Goal: Information Seeking & Learning: Learn about a topic

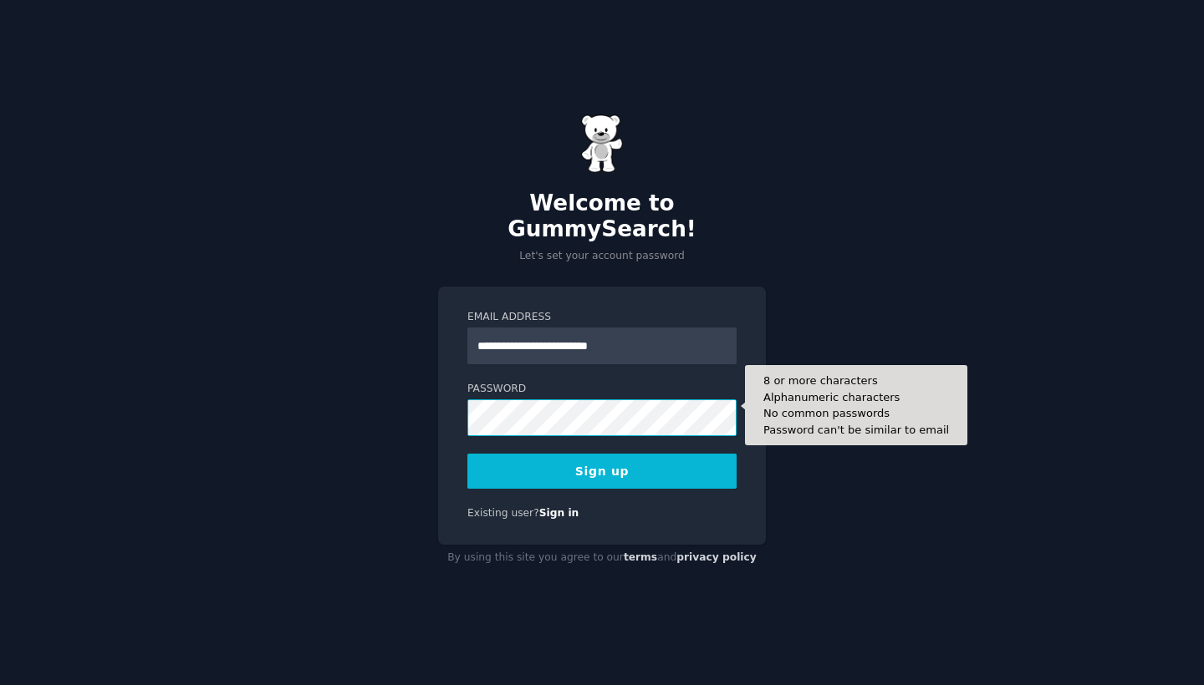
click at [602, 458] on button "Sign up" at bounding box center [601, 471] width 269 height 35
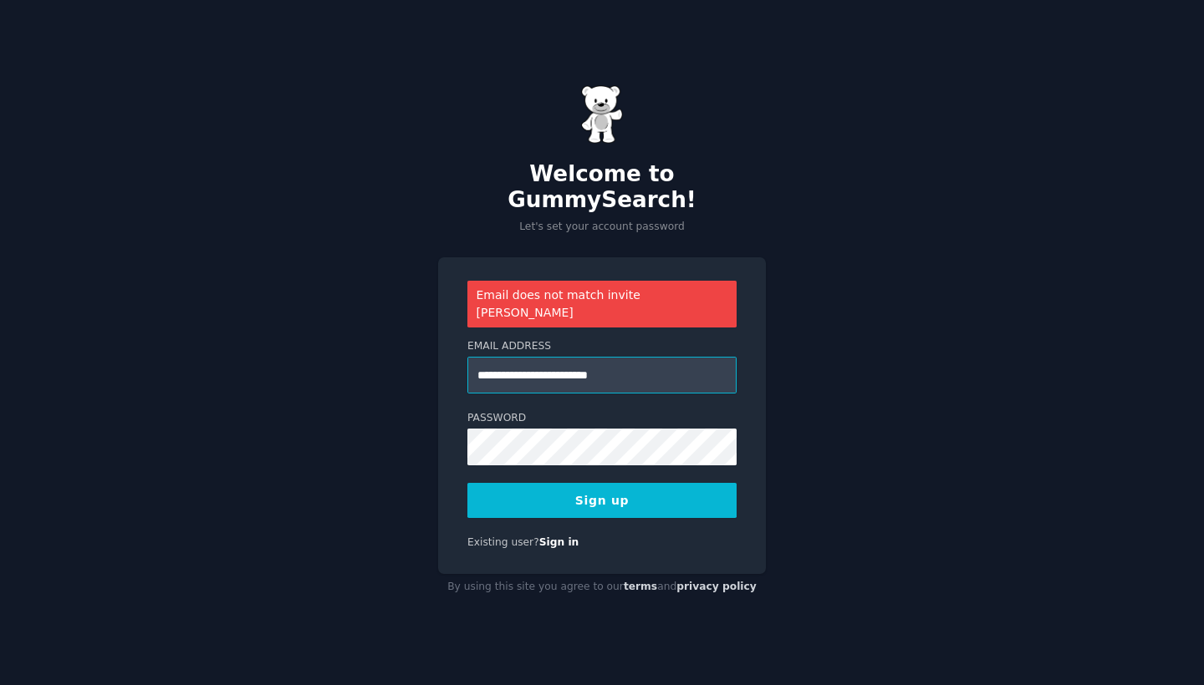
click at [612, 357] on input "**********" at bounding box center [601, 375] width 269 height 37
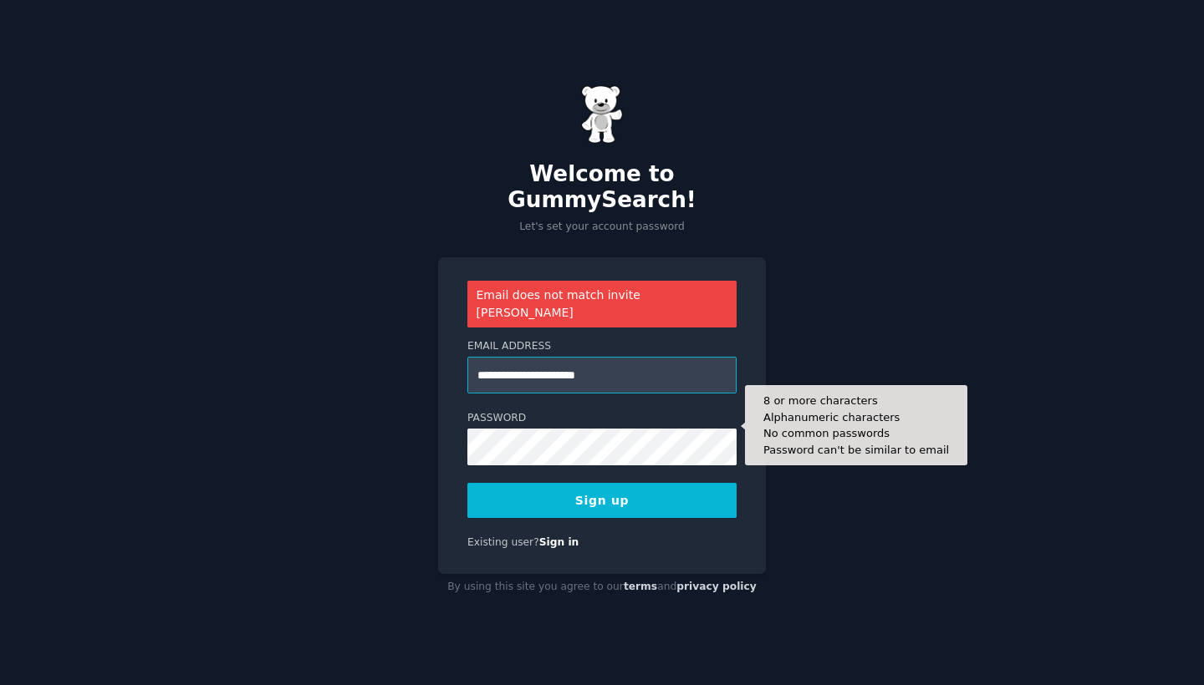
type input "**********"
click at [602, 483] on button "Sign up" at bounding box center [601, 500] width 269 height 35
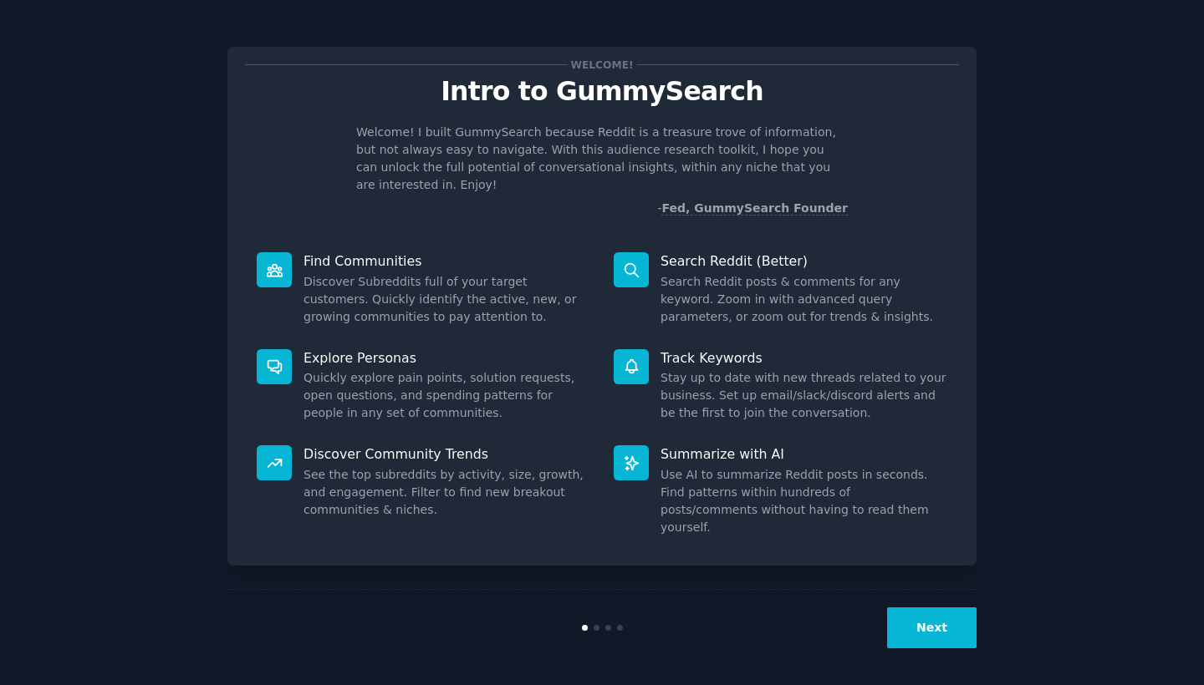
click at [909, 608] on button "Next" at bounding box center [931, 628] width 89 height 41
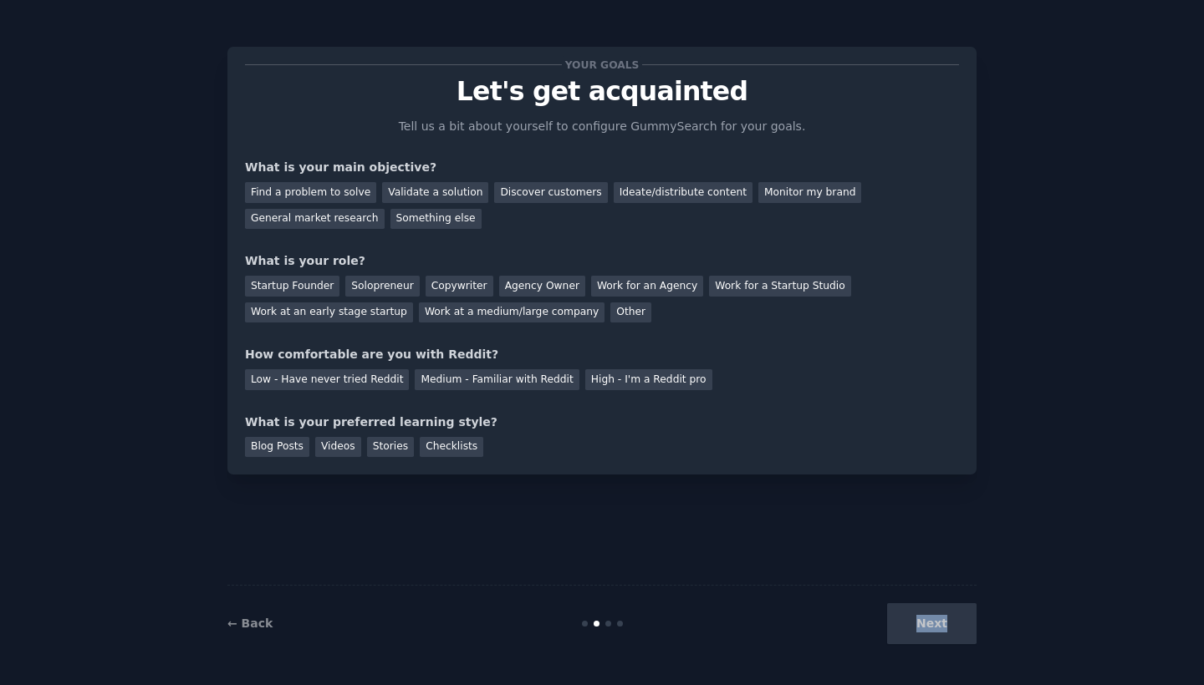
click at [909, 608] on div "Next" at bounding box center [851, 623] width 250 height 41
click at [931, 624] on div "Next" at bounding box center [851, 623] width 250 height 41
click at [1002, 577] on div "Your goals Let's get acquainted Tell us a bit about yourself to configure Gummy…" at bounding box center [601, 342] width 1157 height 639
click at [354, 219] on div "General market research" at bounding box center [315, 219] width 140 height 21
click at [610, 317] on div "Other" at bounding box center [630, 313] width 41 height 21
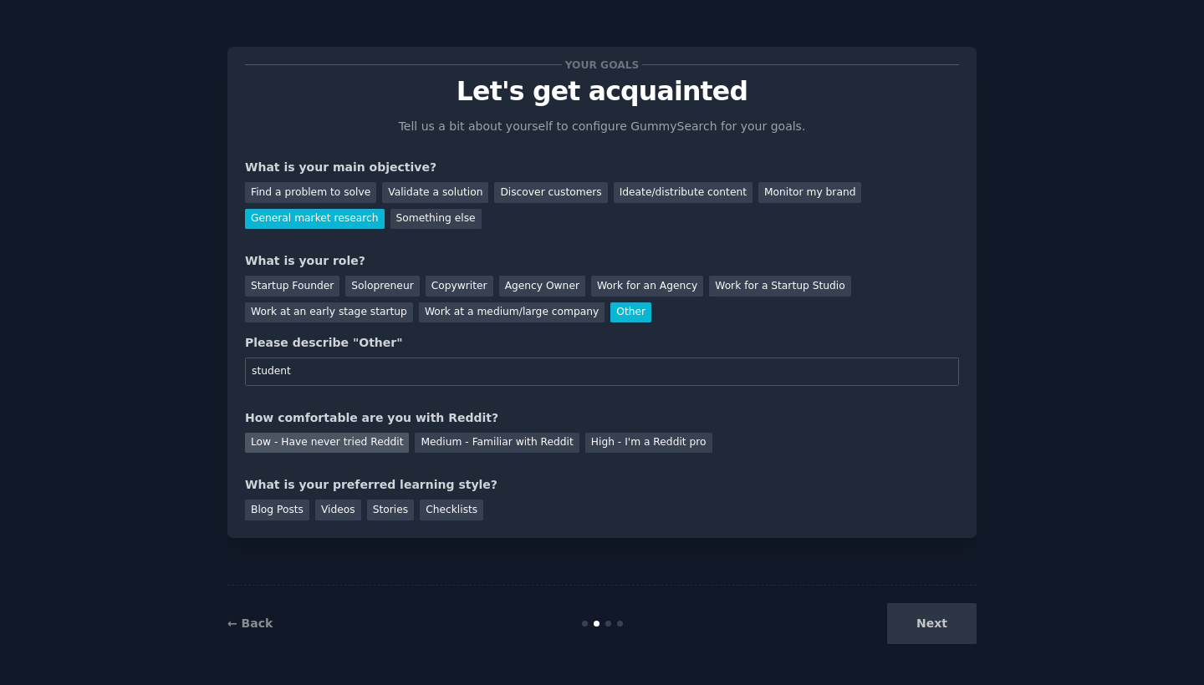
type input "student"
click at [361, 441] on div "Low - Have never tried Reddit" at bounding box center [327, 443] width 164 height 21
click at [430, 451] on div "Medium - Familiar with Reddit" at bounding box center [497, 443] width 164 height 21
click at [256, 507] on div "Blog Posts" at bounding box center [277, 510] width 64 height 21
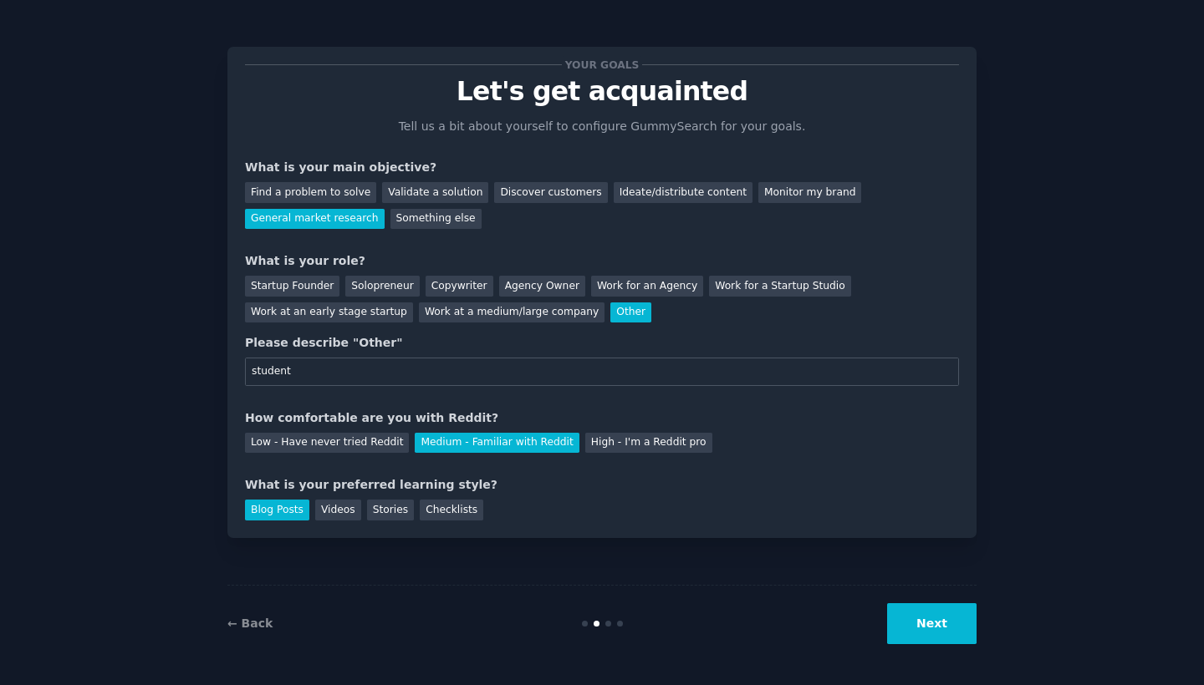
click at [979, 623] on div "Your goals Let's get acquainted Tell us a bit about yourself to configure Gummy…" at bounding box center [601, 342] width 1157 height 639
click at [940, 619] on button "Next" at bounding box center [931, 623] width 89 height 41
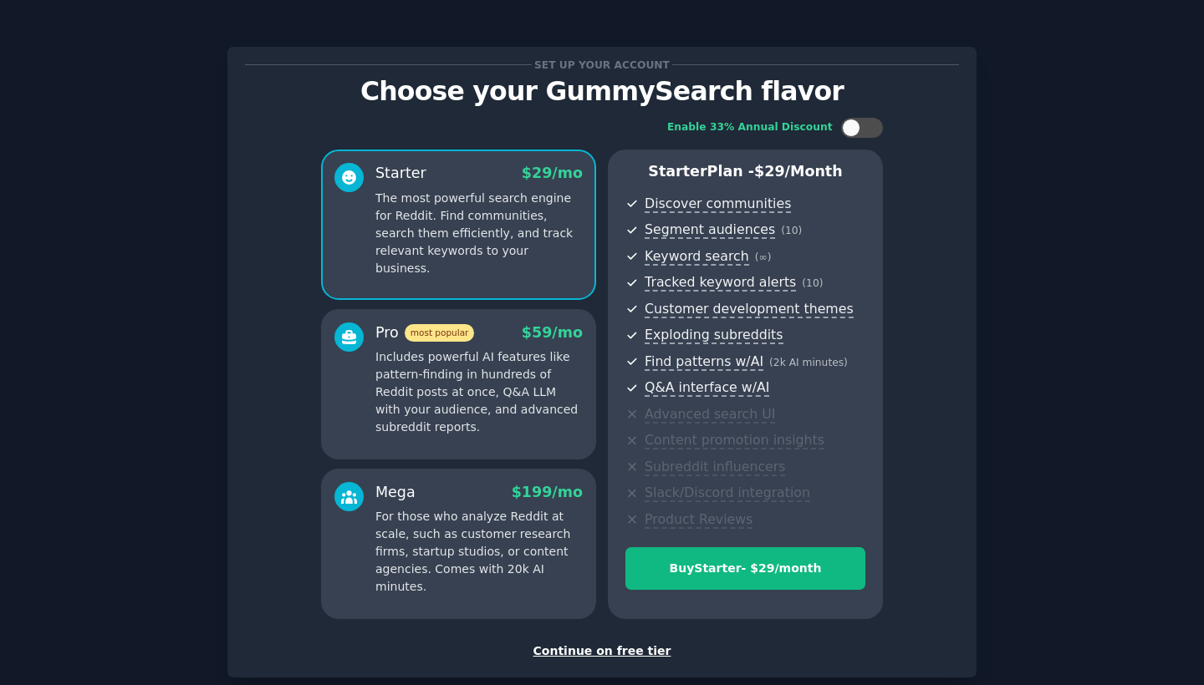
click at [634, 643] on div "Continue on free tier" at bounding box center [602, 652] width 714 height 18
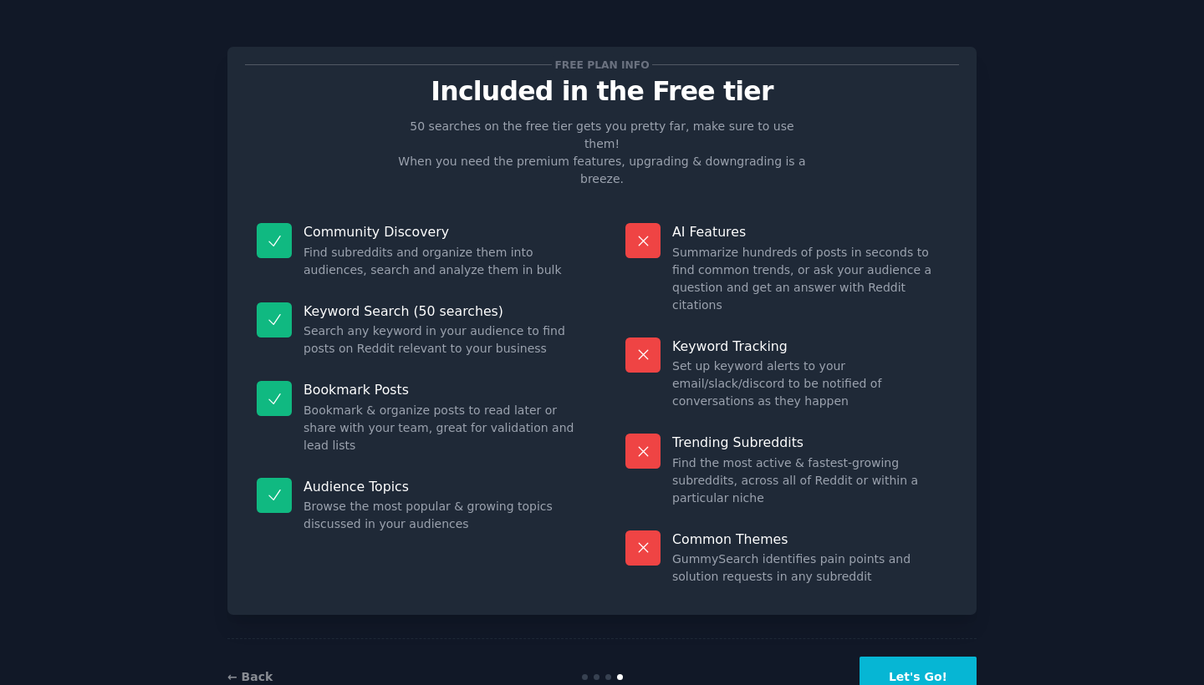
click at [907, 657] on button "Let's Go!" at bounding box center [917, 677] width 117 height 41
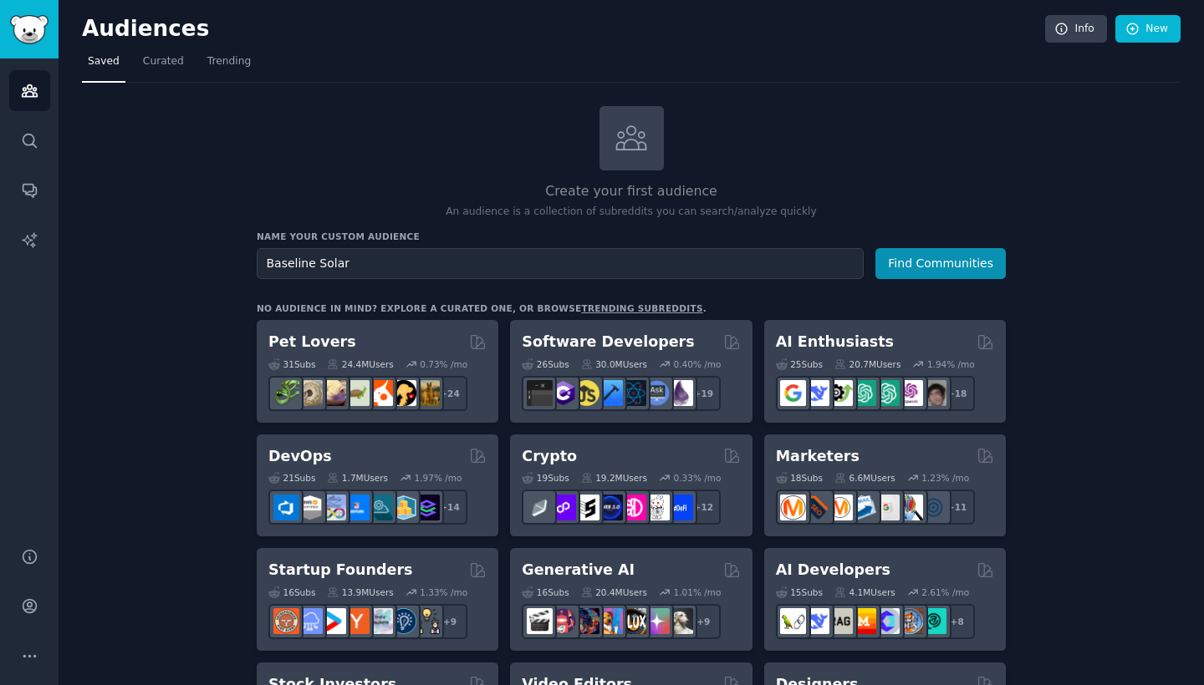
click at [271, 253] on input "Baseline Solar" at bounding box center [560, 263] width 607 height 31
type input "Solar panel users"
click at [938, 252] on button "Find Communities" at bounding box center [940, 263] width 130 height 31
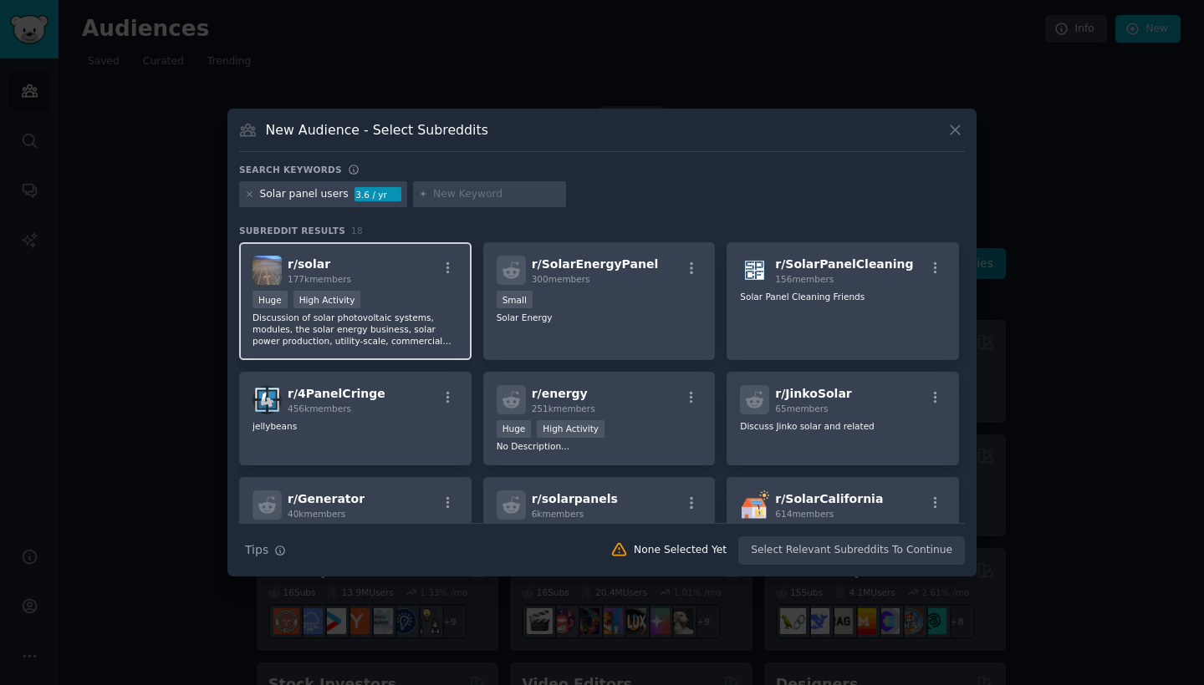
click at [433, 303] on div "Huge High Activity" at bounding box center [355, 301] width 206 height 21
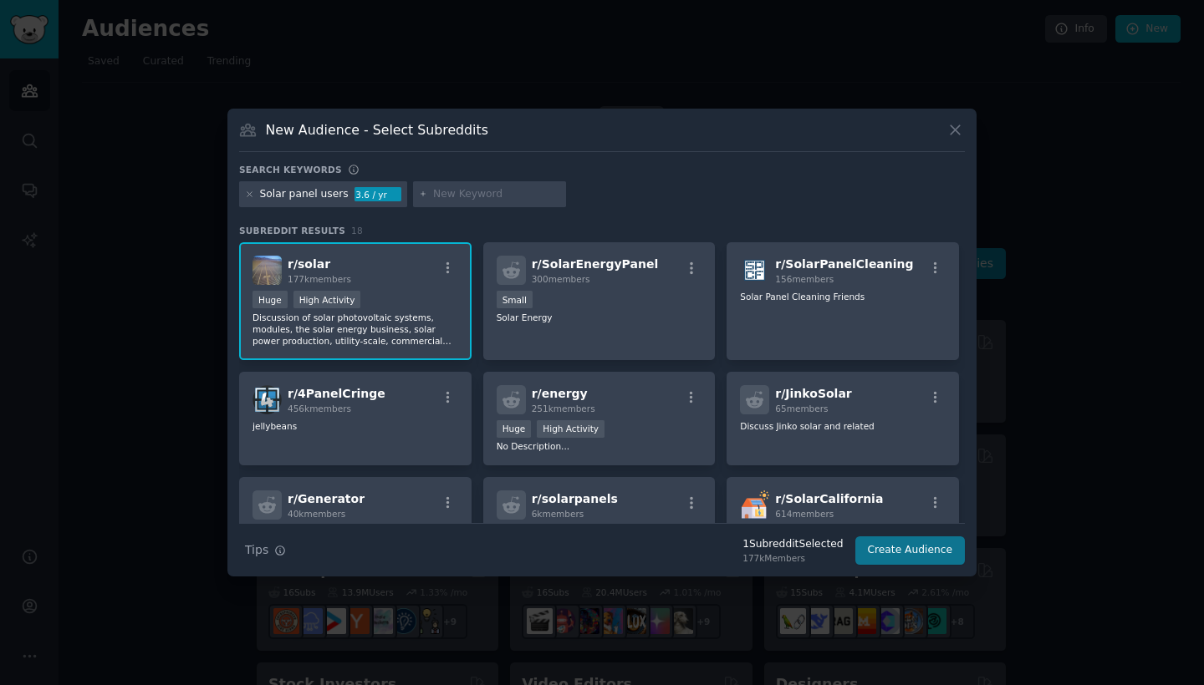
click at [924, 547] on button "Create Audience" at bounding box center [910, 551] width 110 height 28
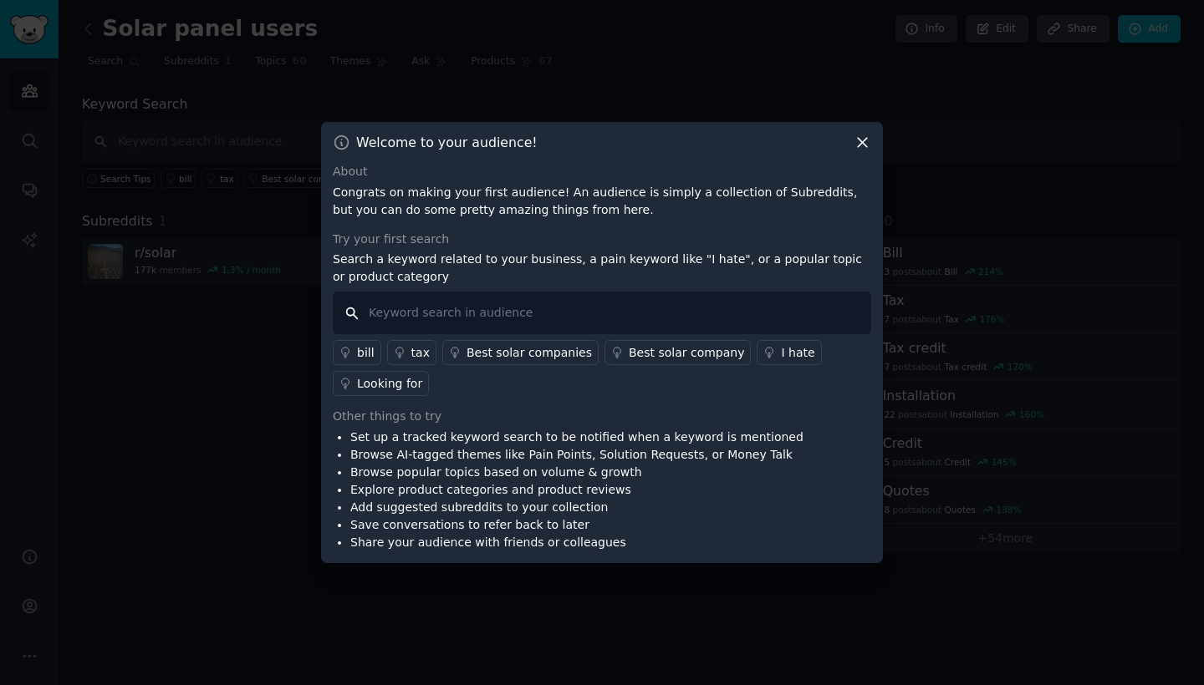
click at [495, 314] on input "text" at bounding box center [602, 313] width 538 height 43
type input "solar panel"
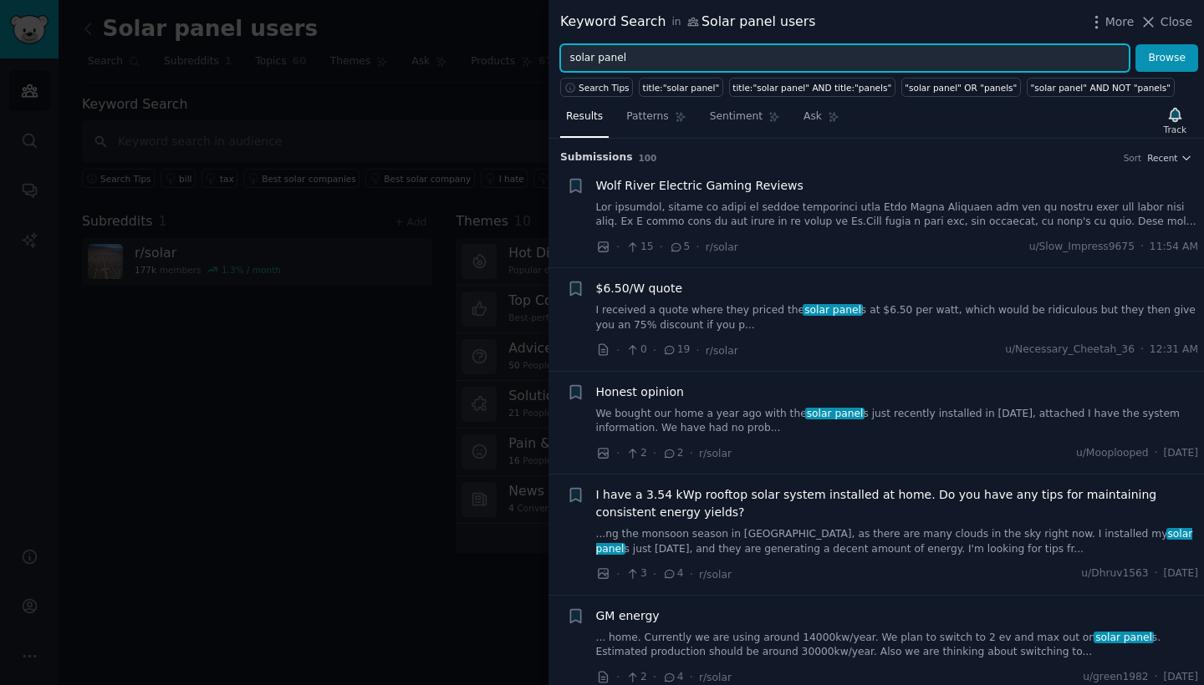
click at [675, 65] on input "solar panel" at bounding box center [844, 58] width 569 height 28
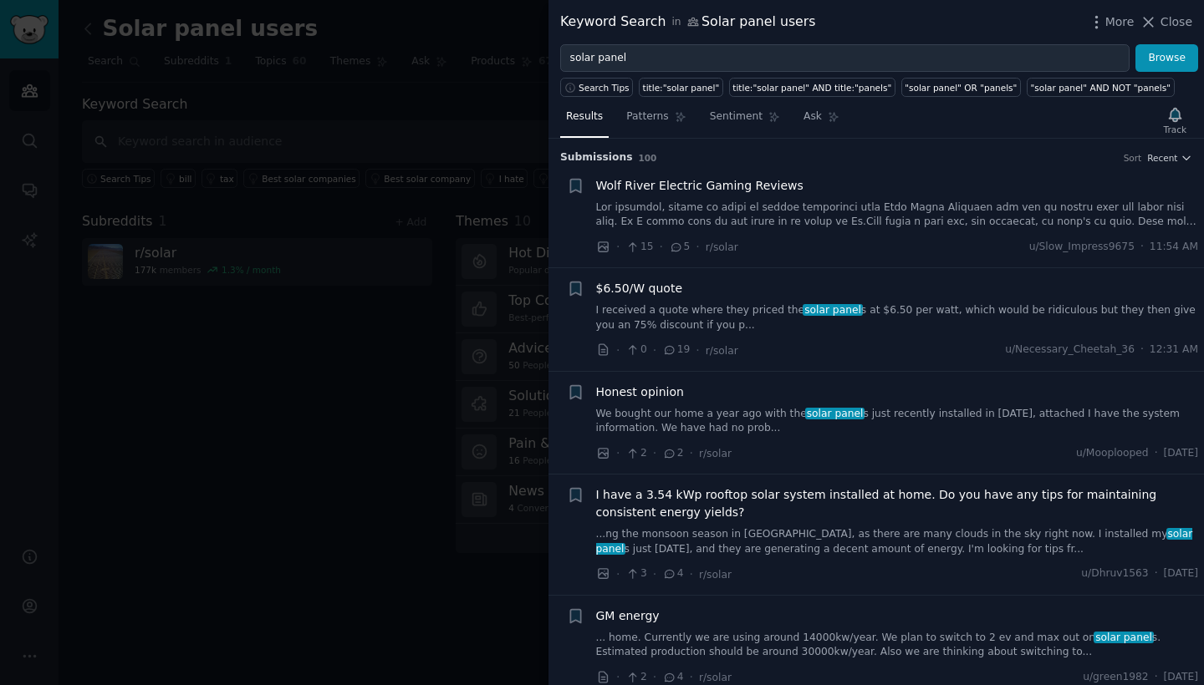
click at [887, 313] on link "I received a quote where they priced the solar panel s at $6.50 per watt, which…" at bounding box center [897, 317] width 603 height 29
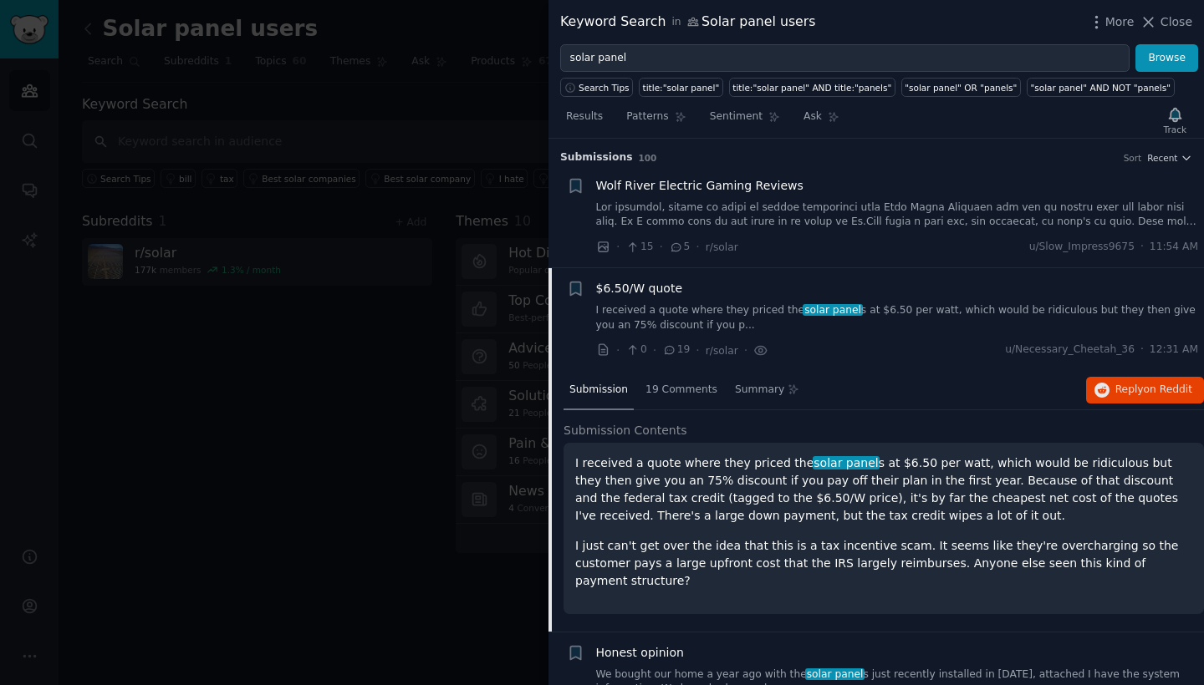
scroll to position [129, 0]
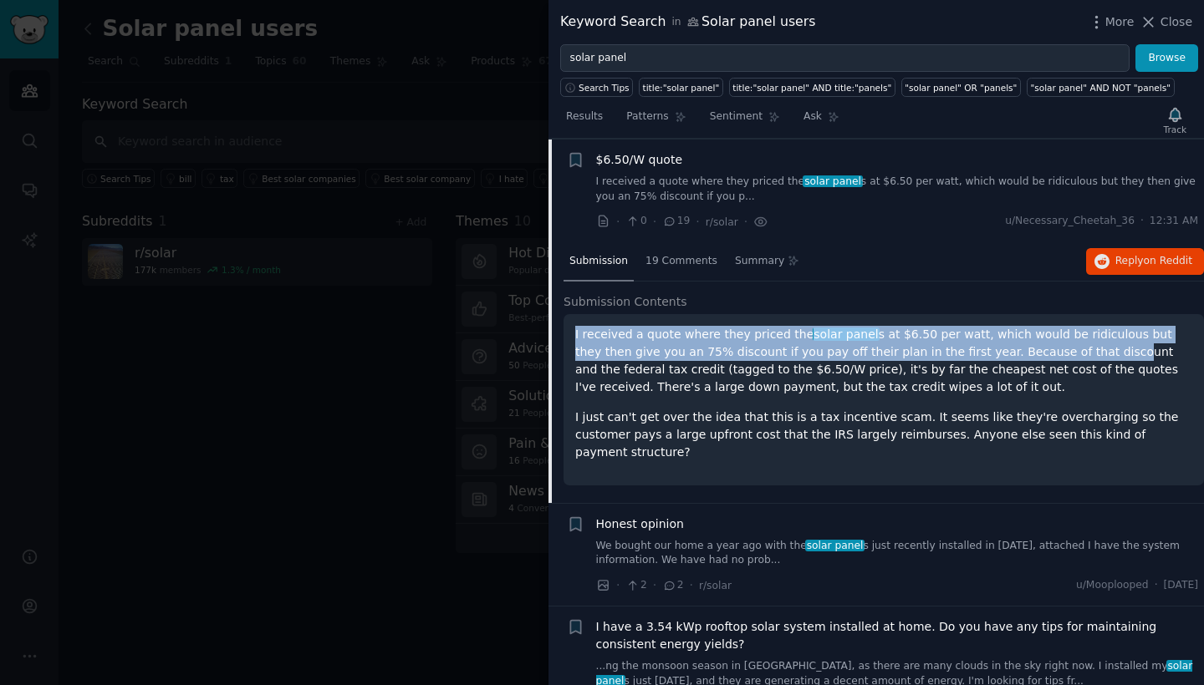
drag, startPoint x: 574, startPoint y: 333, endPoint x: 1044, endPoint y: 343, distance: 469.8
click at [1044, 343] on div "I received a quote where they priced the solar panel s at $6.50 per watt, which…" at bounding box center [883, 399] width 640 height 171
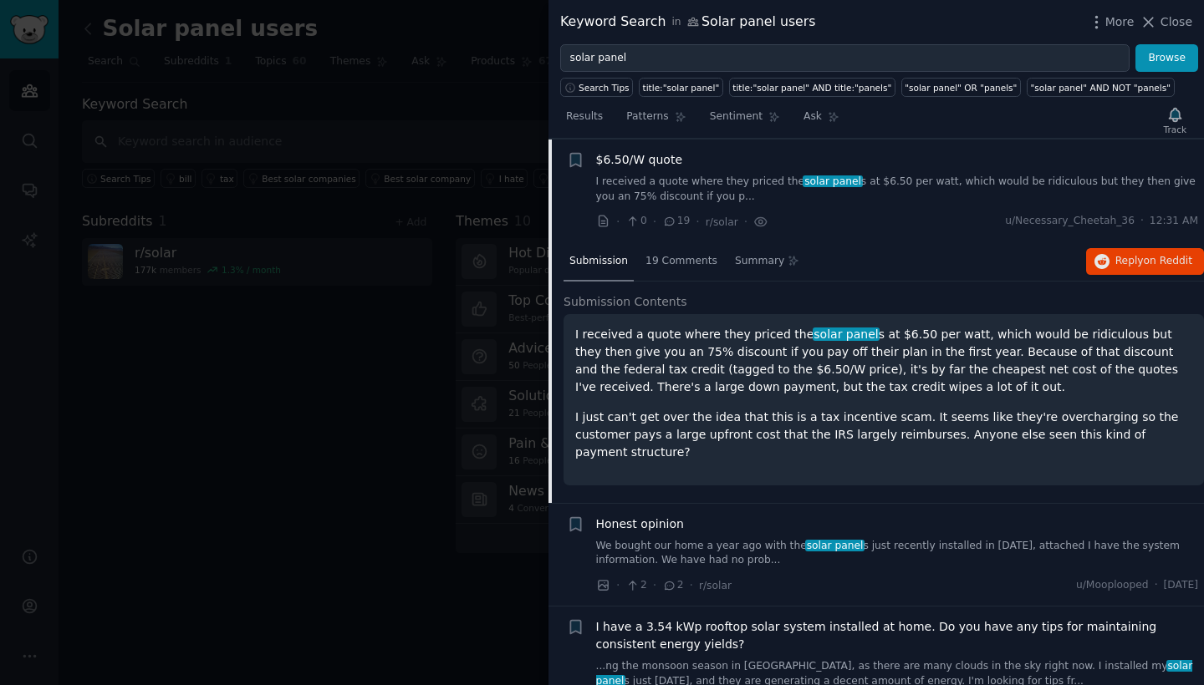
click at [992, 504] on li "+ Honest opinion We bought our home a year ago with the solar panel s just rece…" at bounding box center [875, 555] width 655 height 103
click at [980, 517] on div "Honest opinion" at bounding box center [897, 525] width 603 height 18
click at [947, 542] on link "We bought our home a year ago with the solar panel s just recently installed in…" at bounding box center [897, 553] width 603 height 29
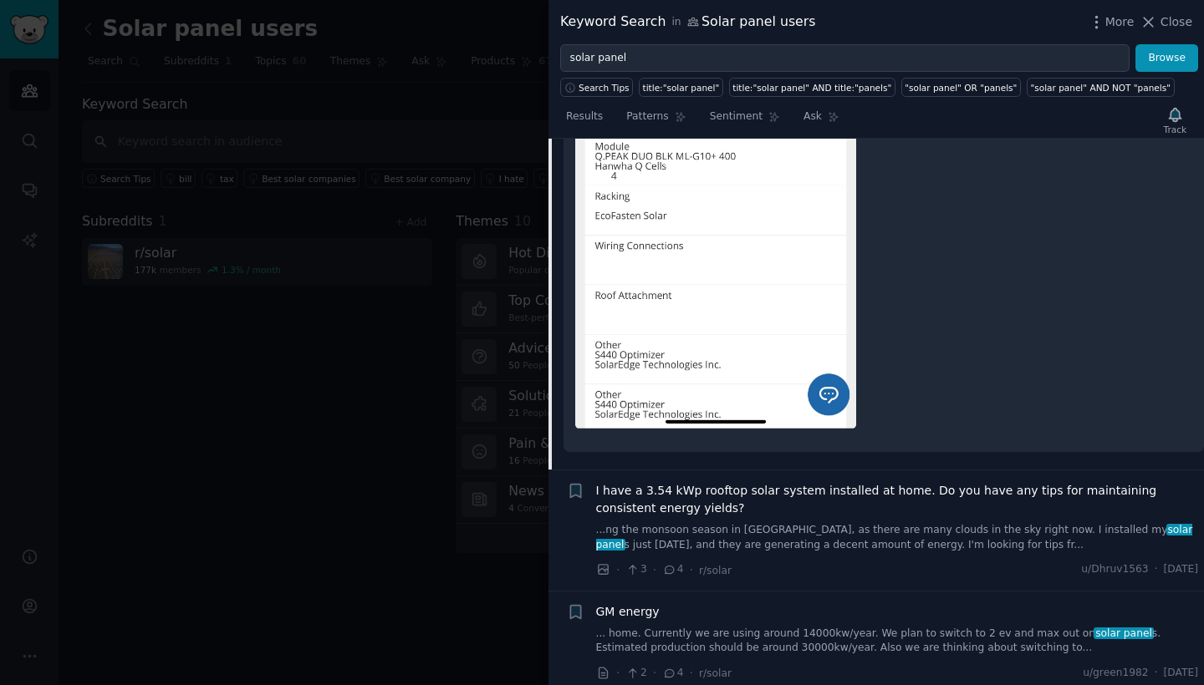
scroll to position [815, 0]
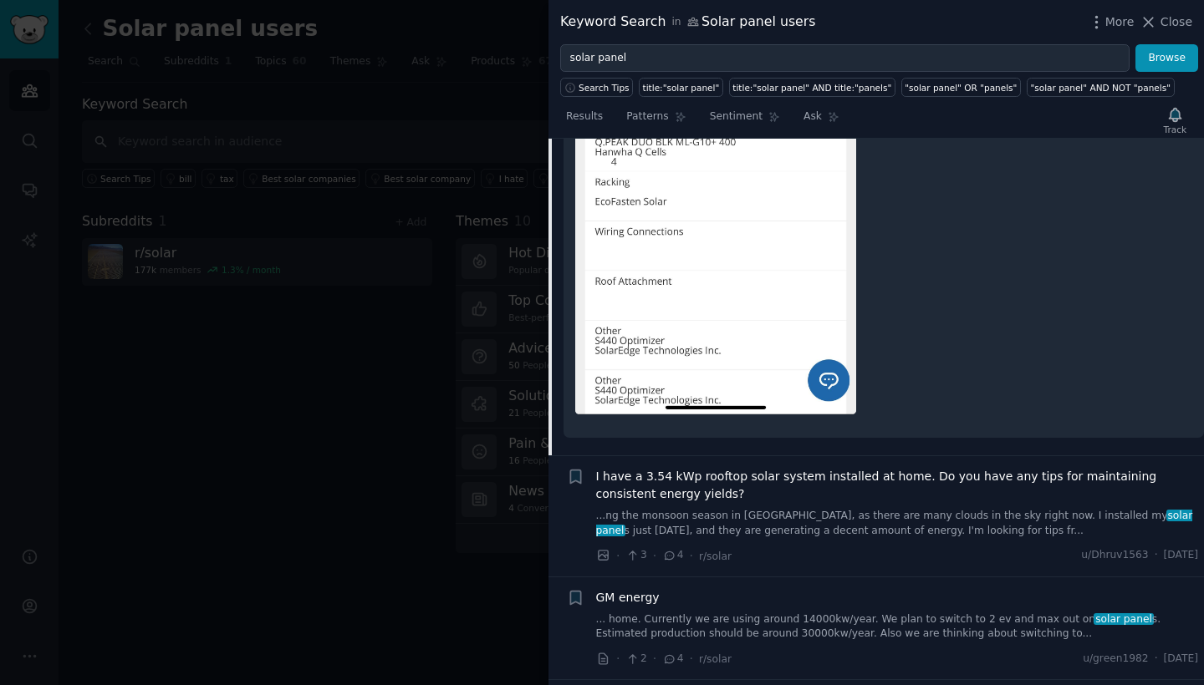
click at [900, 522] on link "...ng the monsoon season in [GEOGRAPHIC_DATA], as there are many clouds in the …" at bounding box center [897, 523] width 603 height 29
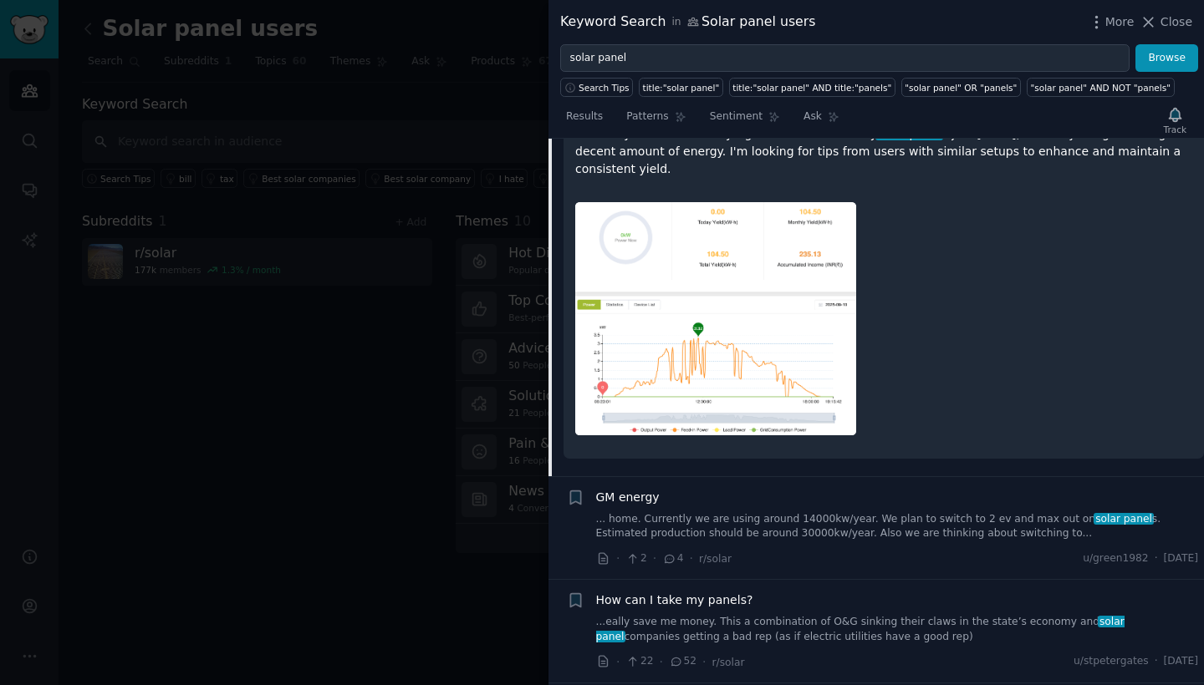
scroll to position [582, 0]
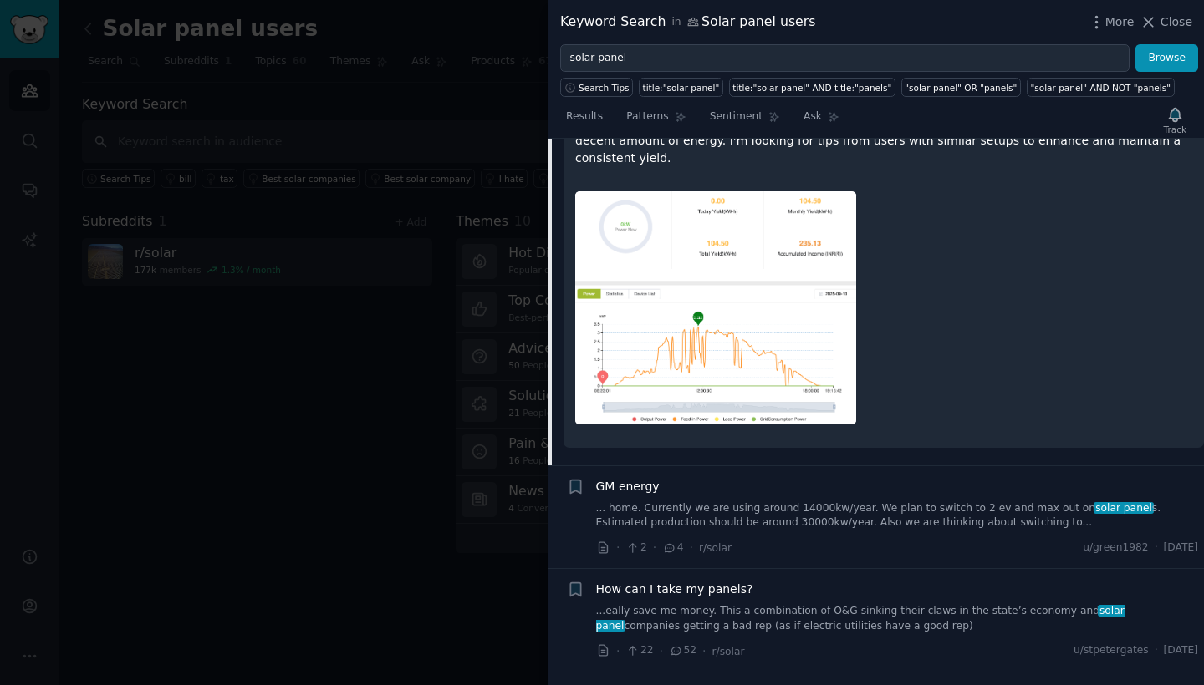
click at [880, 604] on link "...eally save me money. This a combination of O&G sinking their claws in the st…" at bounding box center [897, 618] width 603 height 29
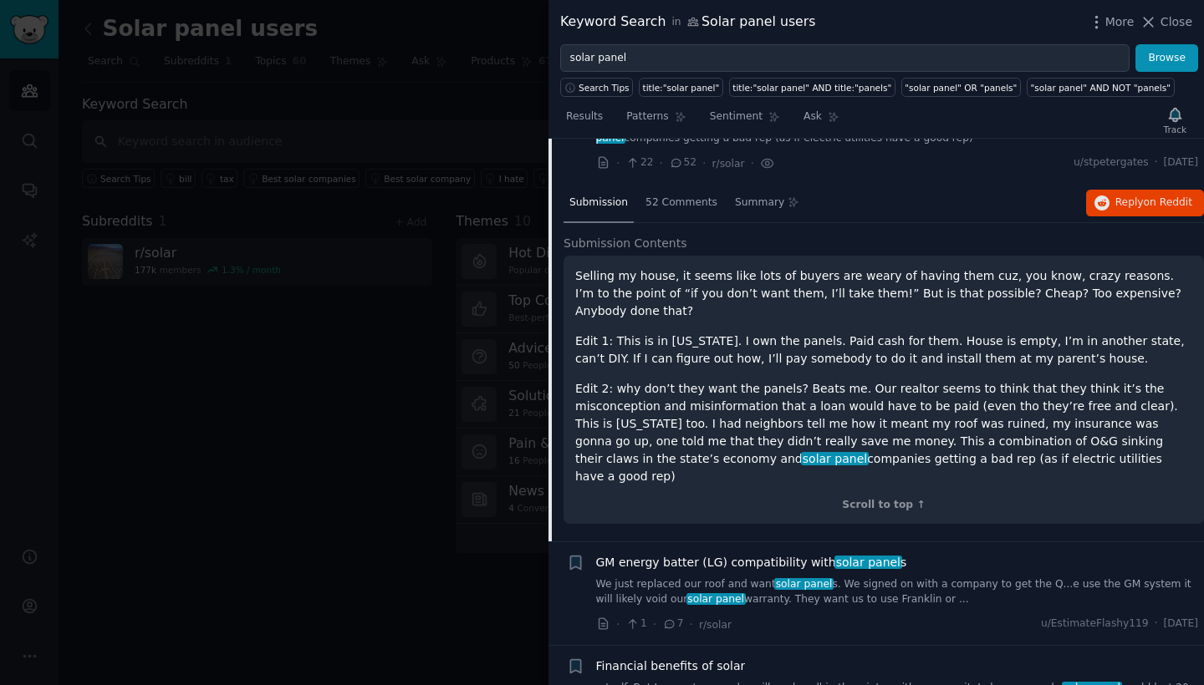
scroll to position [623, 0]
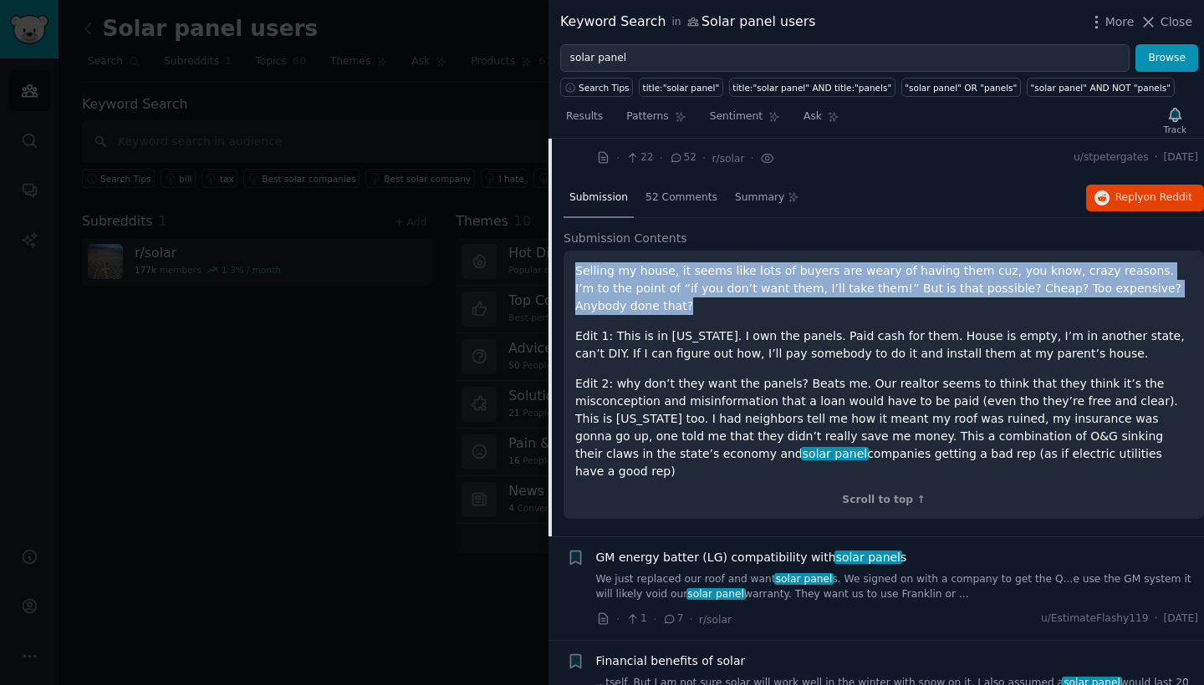
drag, startPoint x: 573, startPoint y: 268, endPoint x: 1188, endPoint y: 283, distance: 615.3
click at [1188, 283] on div "Selling my house, it seems like lots of buyers are weary of having them cuz, yo…" at bounding box center [883, 385] width 640 height 269
click at [1097, 281] on p "Selling my house, it seems like lots of buyers are weary of having them cuz, yo…" at bounding box center [883, 288] width 617 height 53
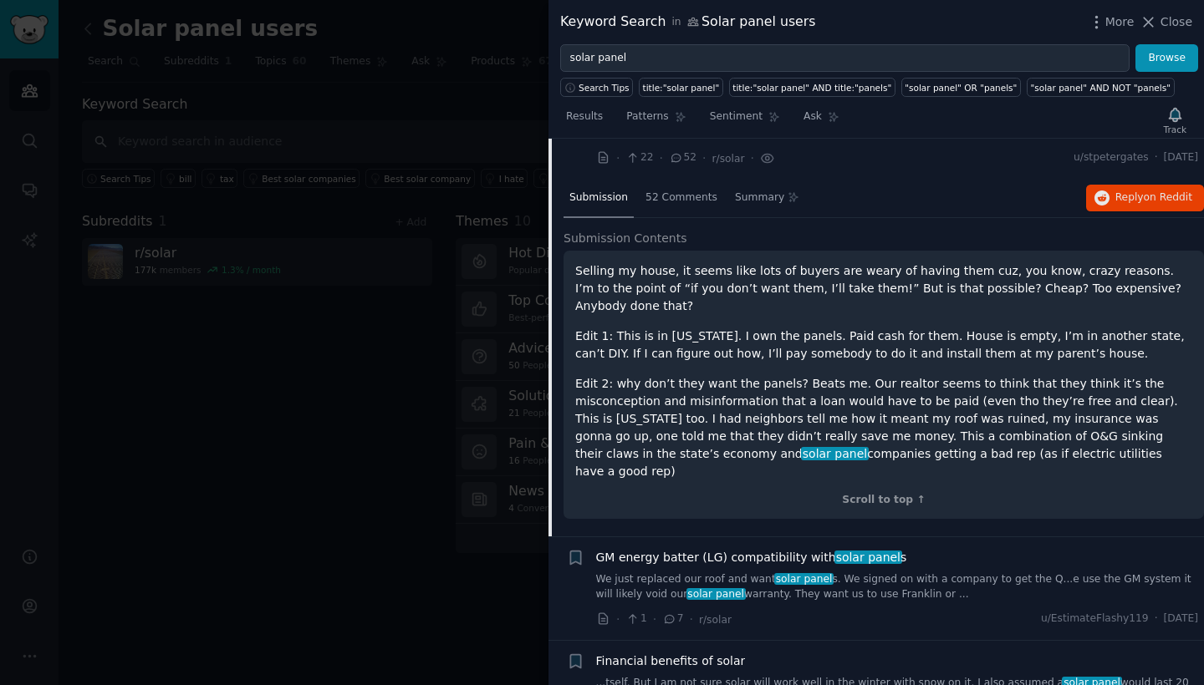
click at [1097, 281] on p "Selling my house, it seems like lots of buyers are weary of having them cuz, yo…" at bounding box center [883, 288] width 617 height 53
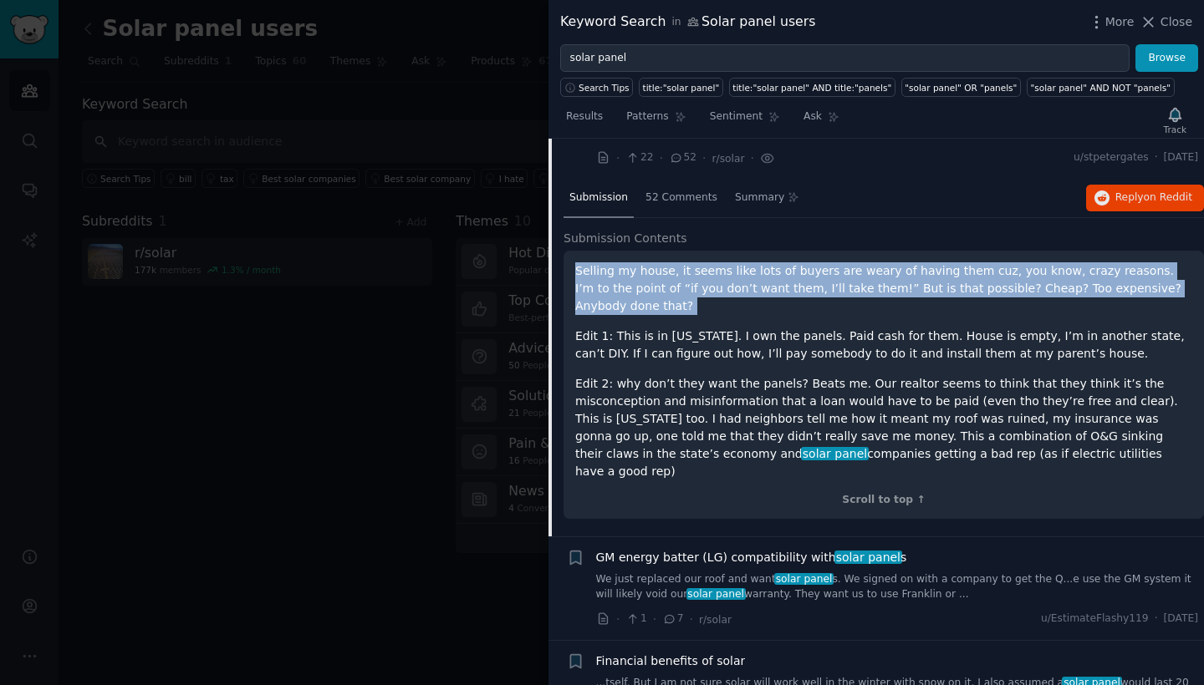
click at [1097, 281] on p "Selling my house, it seems like lots of buyers are weary of having them cuz, yo…" at bounding box center [883, 288] width 617 height 53
copy div "Selling my house, it seems like lots of buyers are weary of having them cuz, yo…"
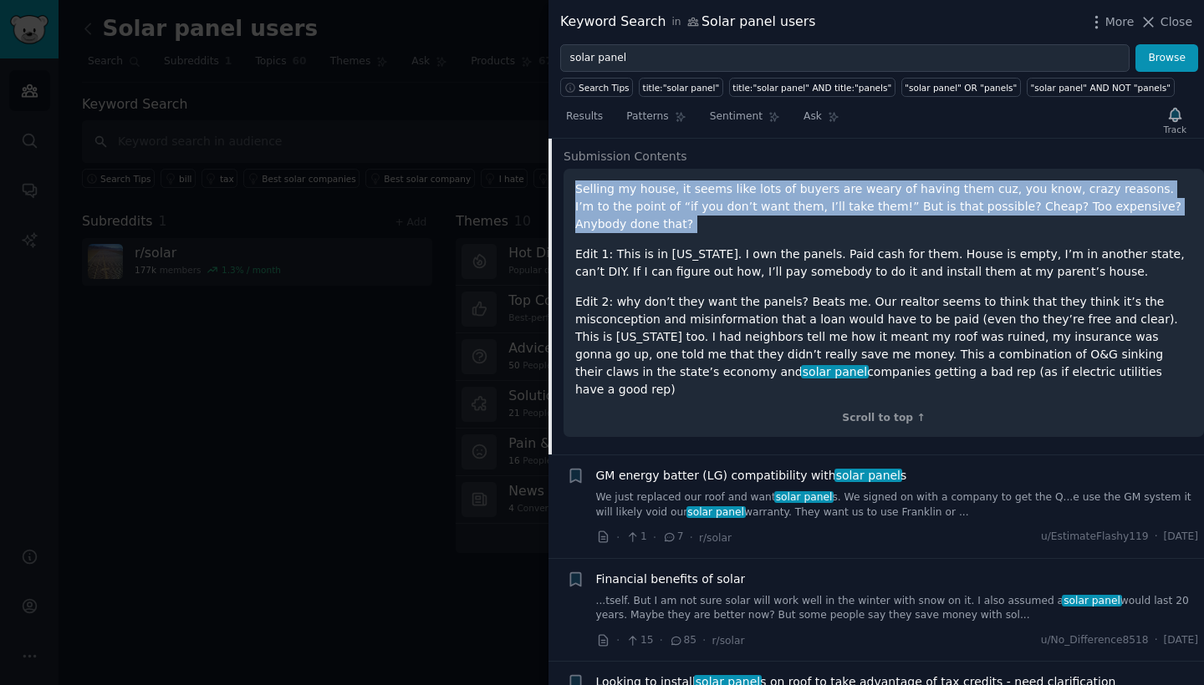
scroll to position [709, 0]
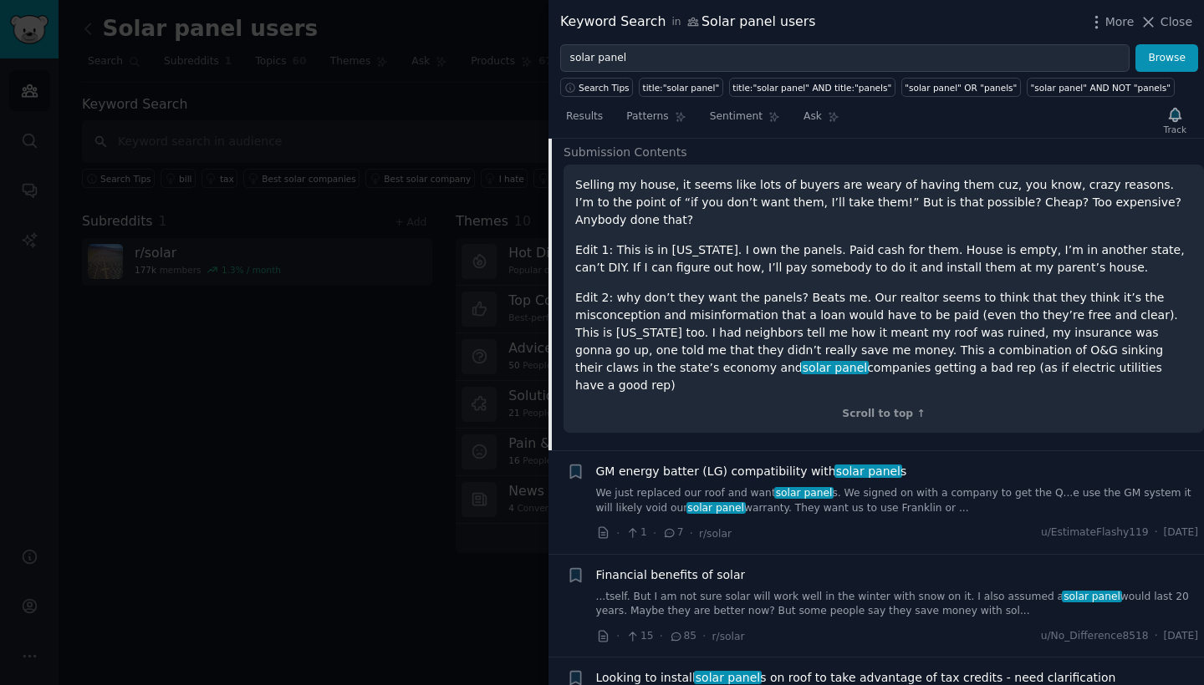
click at [943, 582] on div "Financial benefits of solar ...tself. But I am not sure solar will work well in…" at bounding box center [897, 606] width 603 height 79
click at [867, 590] on link "...tself. But I am not sure solar will work well in the winter with snow on it.…" at bounding box center [897, 604] width 603 height 29
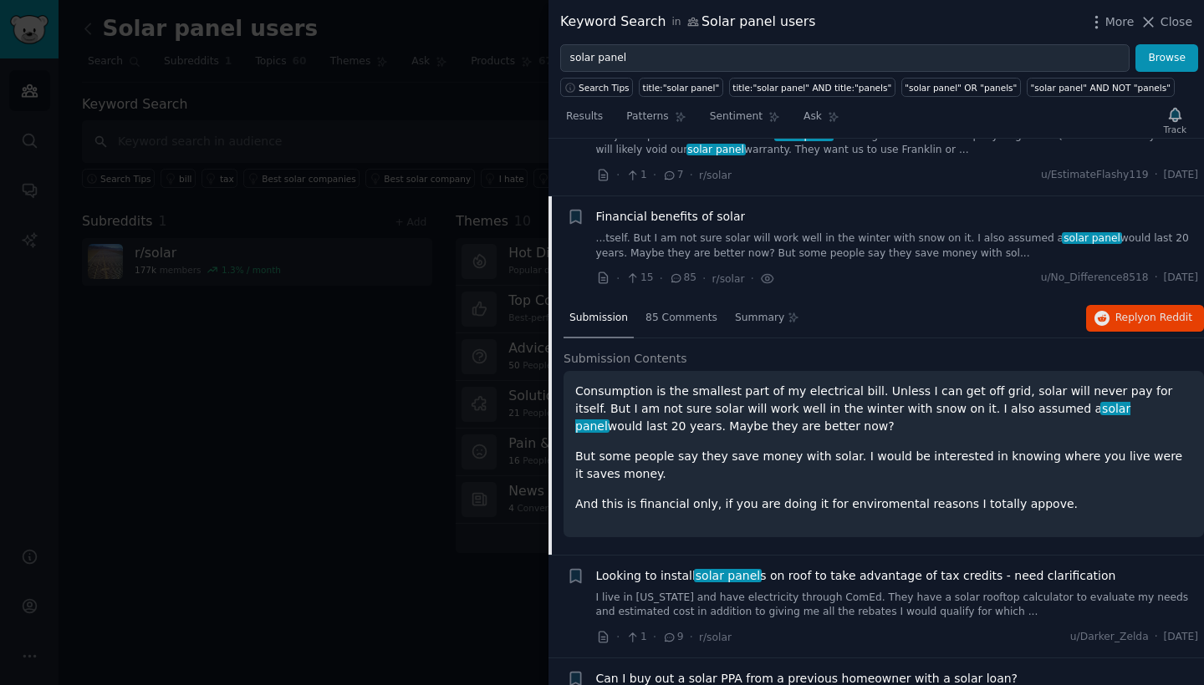
scroll to position [761, 0]
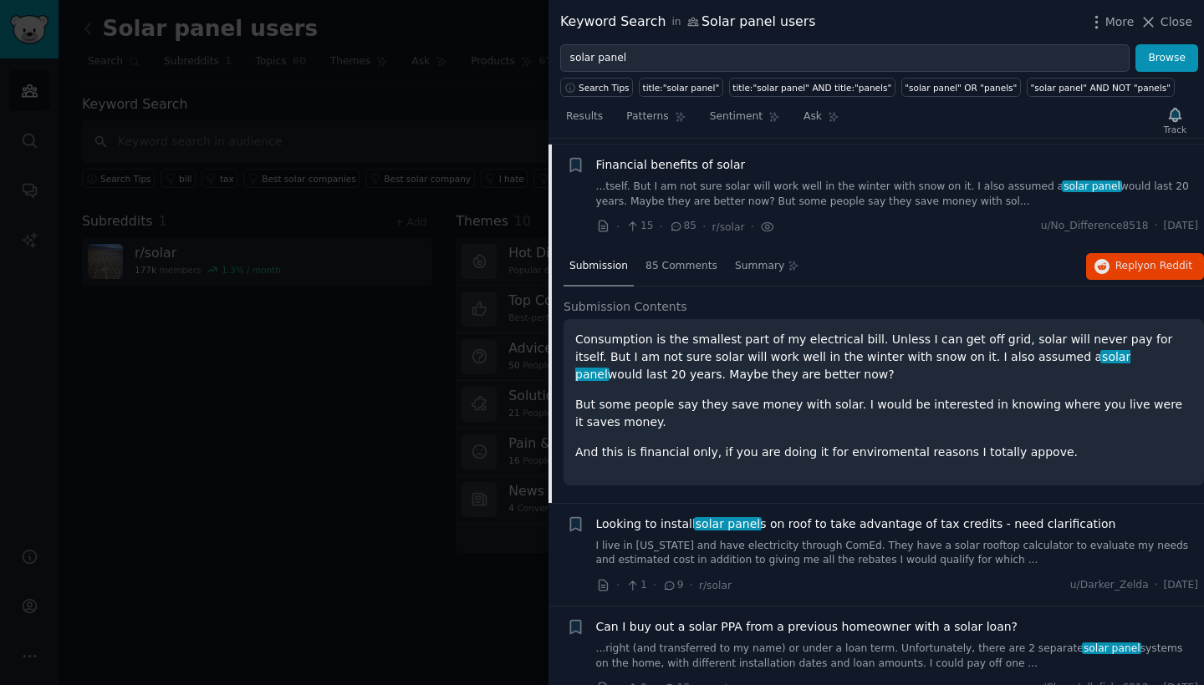
click at [672, 580] on icon at bounding box center [669, 586] width 15 height 12
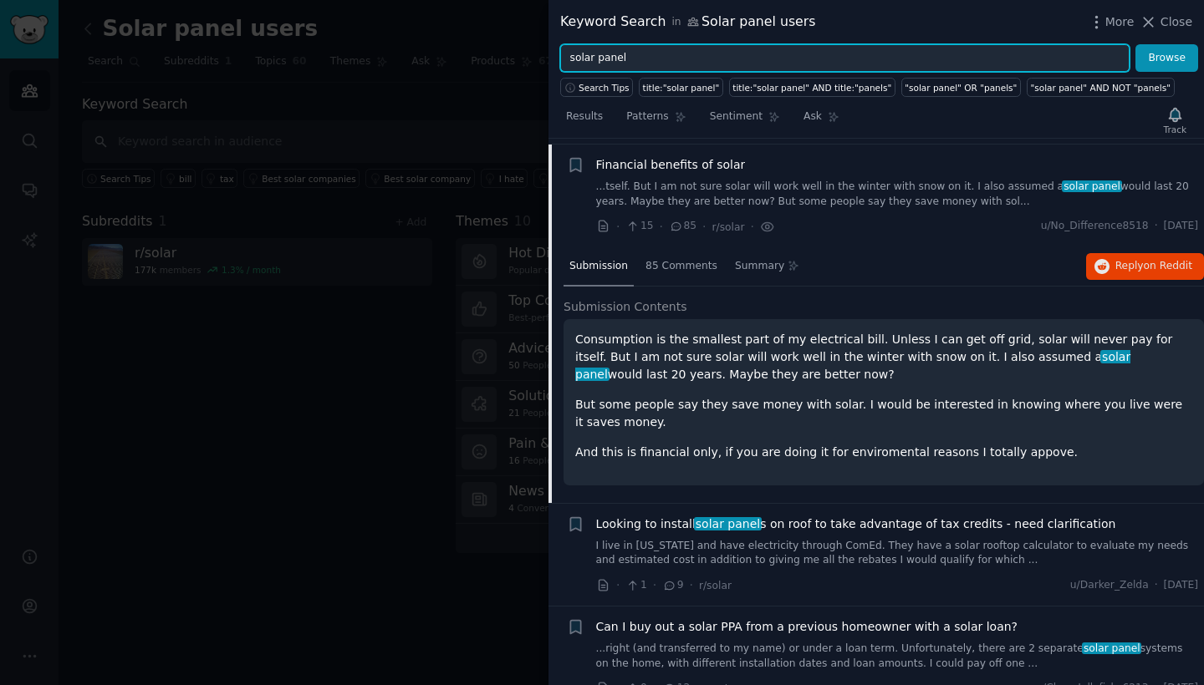
click at [569, 57] on input "solar panel" at bounding box center [844, 58] width 569 height 28
click at [1167, 58] on button "Browse" at bounding box center [1166, 58] width 63 height 28
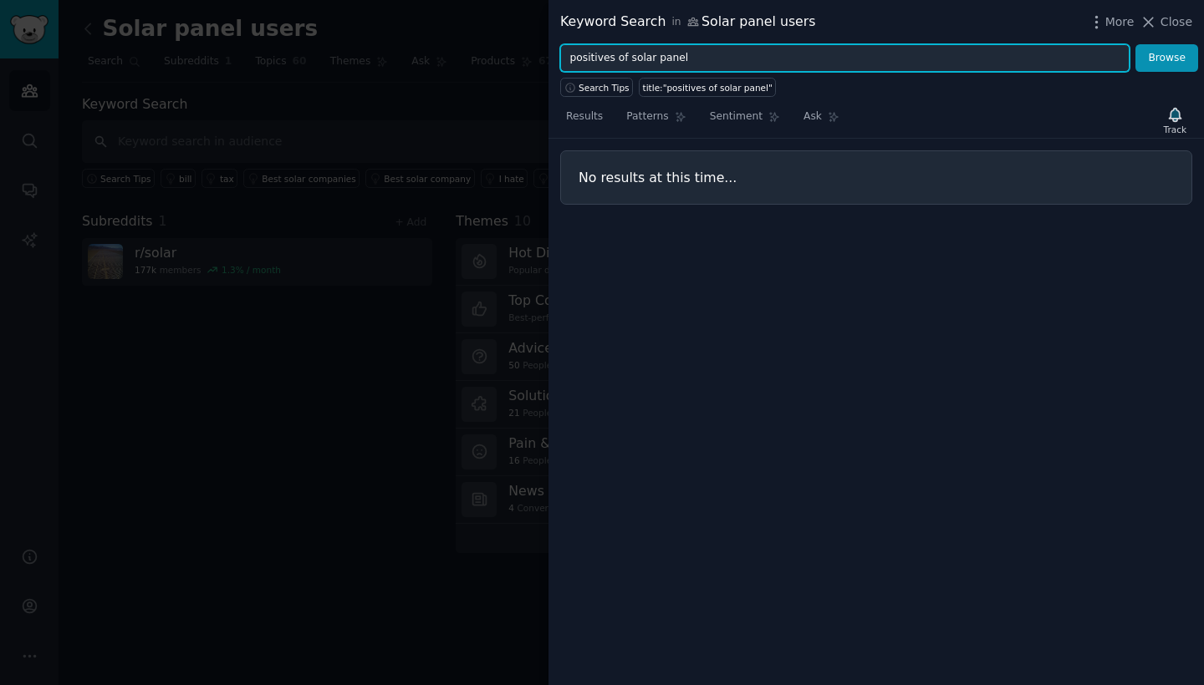
click at [690, 54] on input "positives of solar panel" at bounding box center [844, 58] width 569 height 28
click at [1167, 58] on button "Browse" at bounding box center [1166, 58] width 63 height 28
drag, startPoint x: 628, startPoint y: 59, endPoint x: 507, endPoint y: 60, distance: 120.4
click at [507, 60] on div "Keyword Search in Solar panel users More Close positives of solar panels Browse…" at bounding box center [602, 342] width 1204 height 685
type input "solar panels"
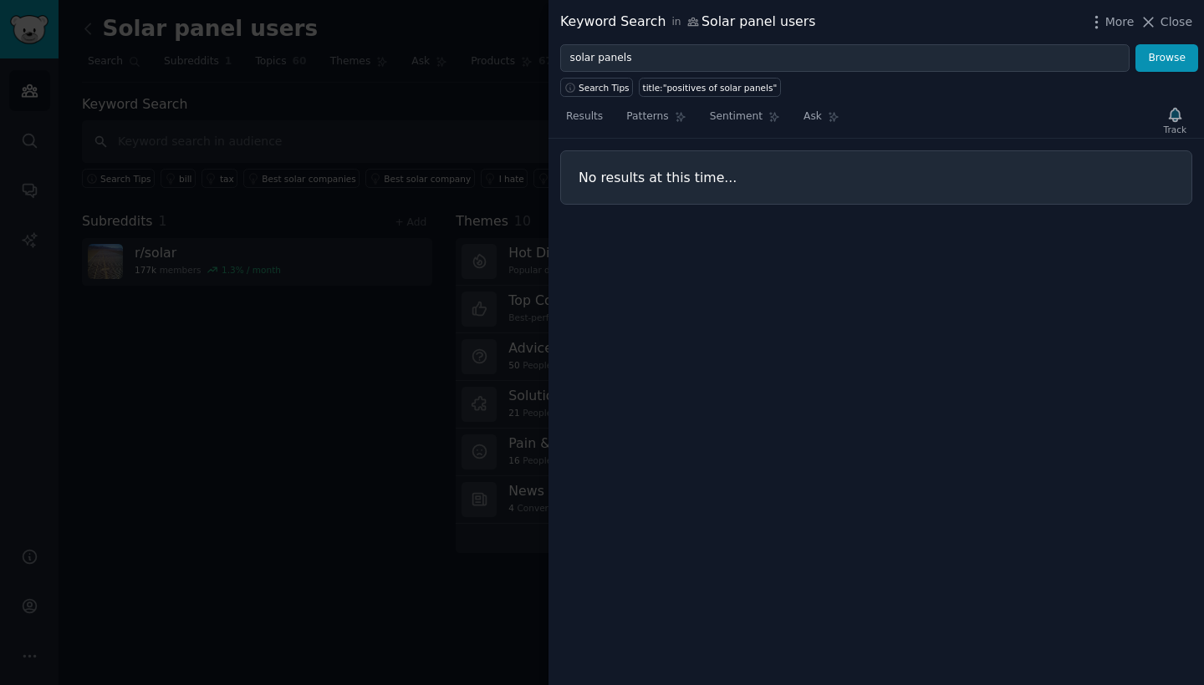
click at [528, 64] on div at bounding box center [602, 342] width 1204 height 685
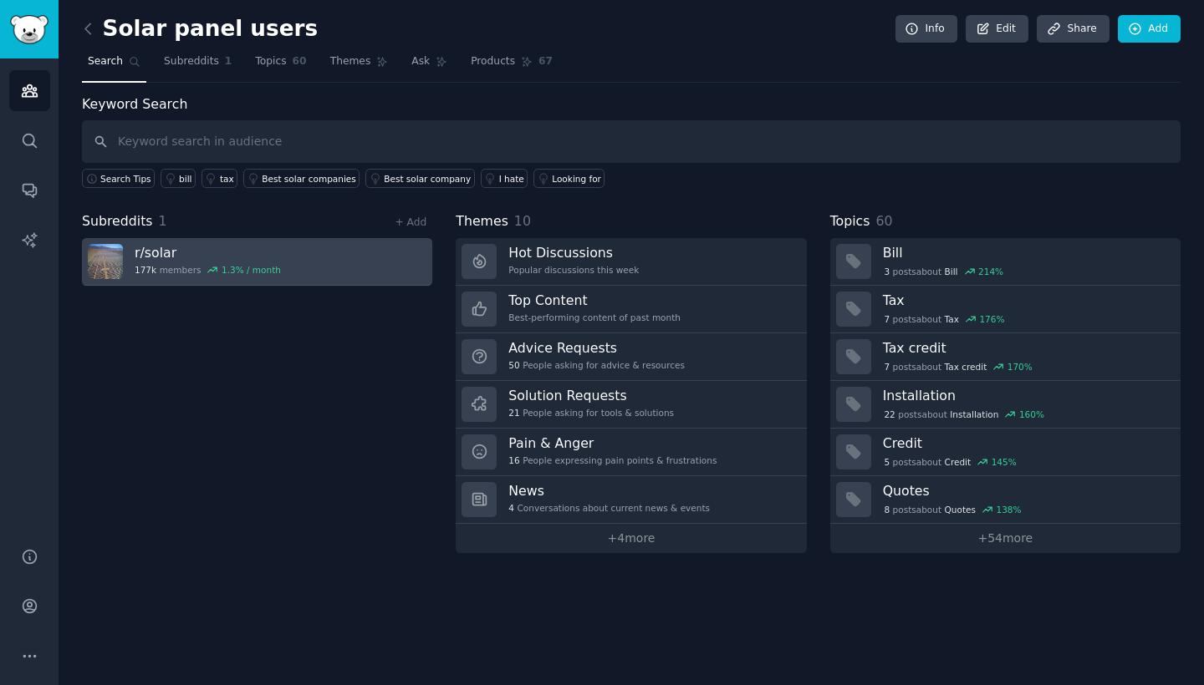
click at [291, 279] on link "r/ solar 177k members 1.3 % / month" at bounding box center [257, 262] width 350 height 48
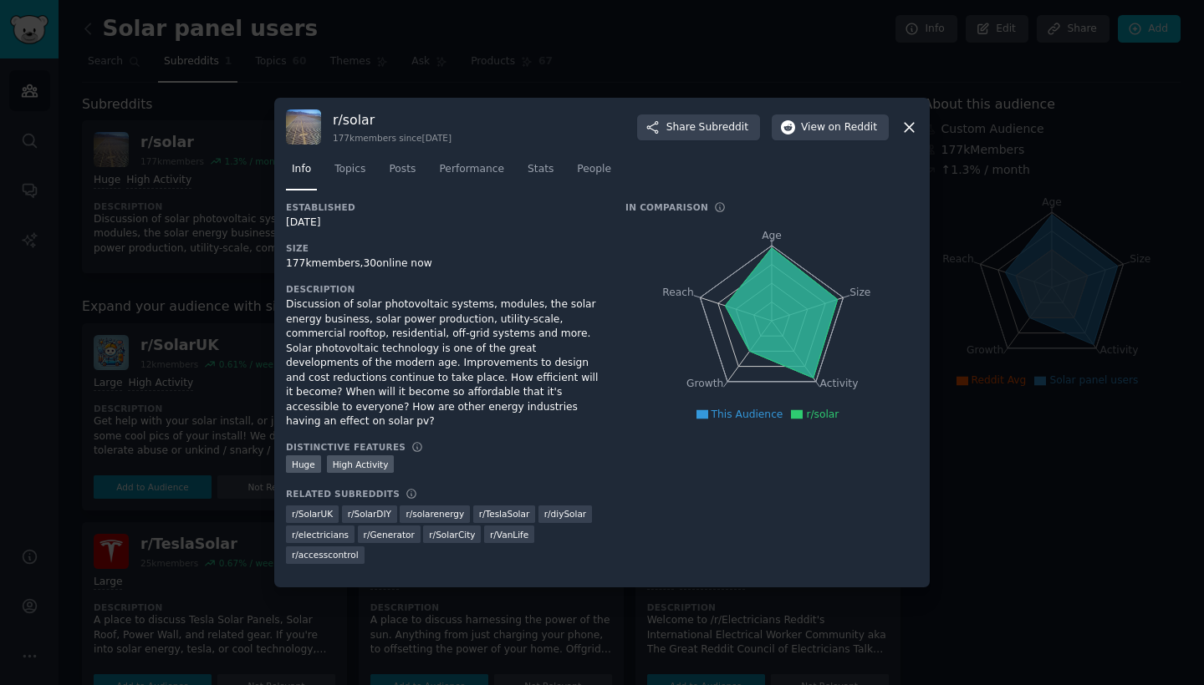
click at [900, 134] on icon at bounding box center [909, 128] width 18 height 18
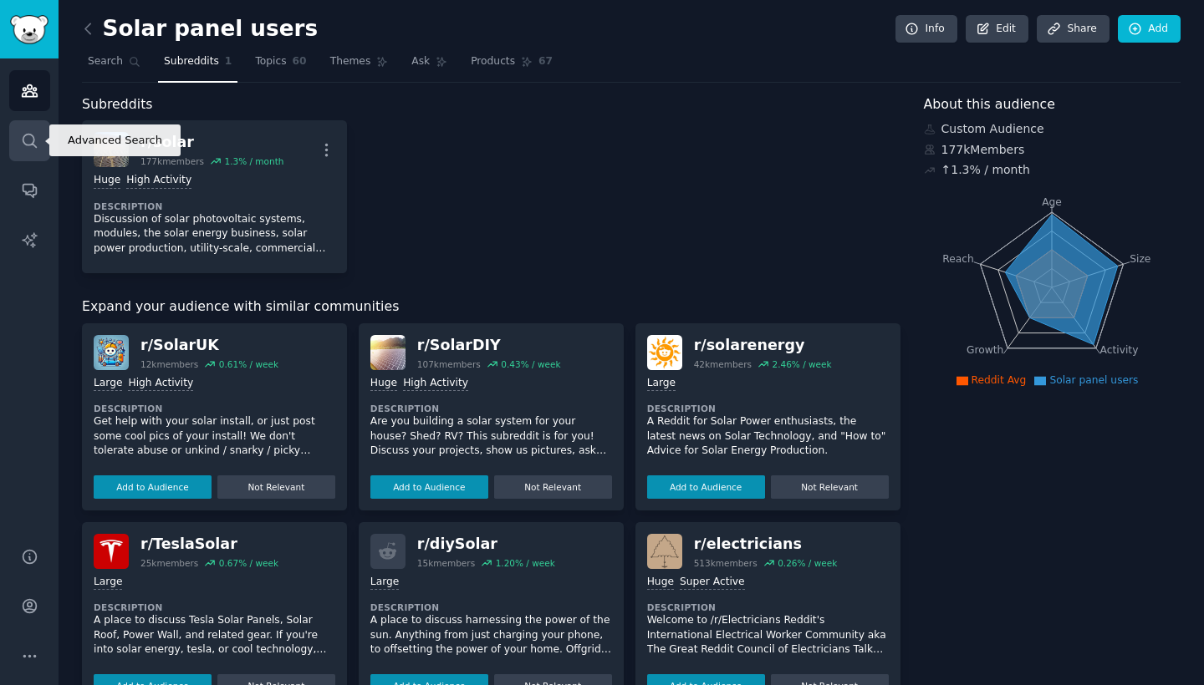
click at [41, 130] on link "Search" at bounding box center [29, 140] width 41 height 41
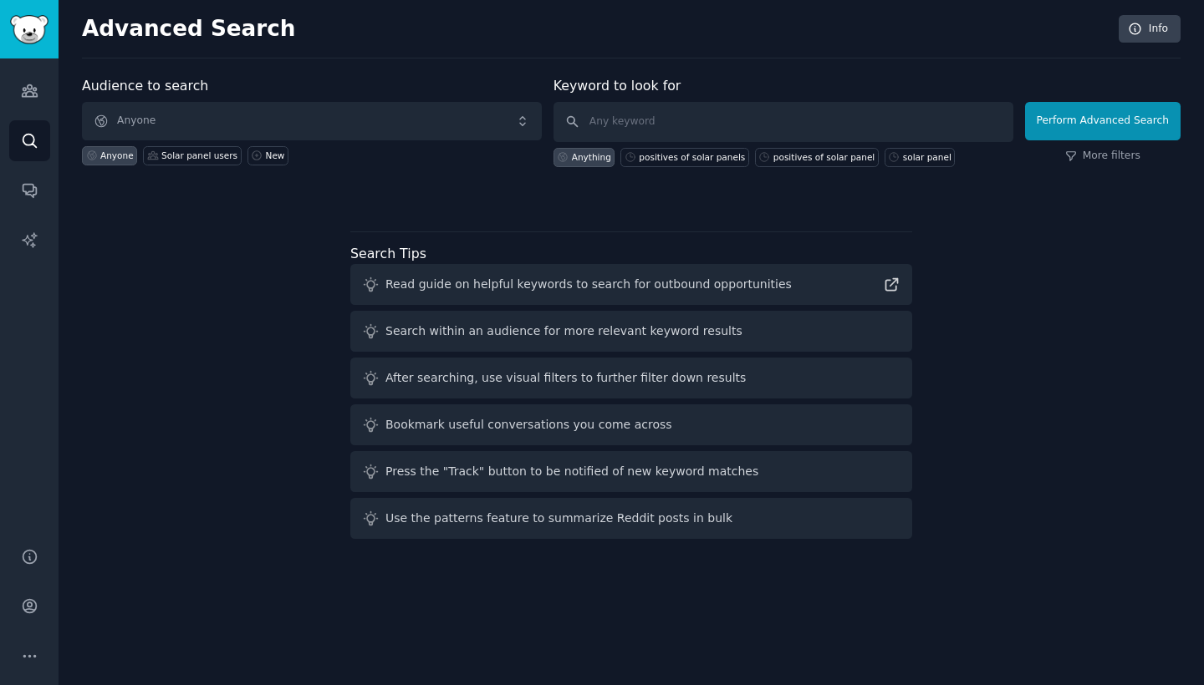
click at [267, 116] on span "Anyone" at bounding box center [312, 121] width 460 height 38
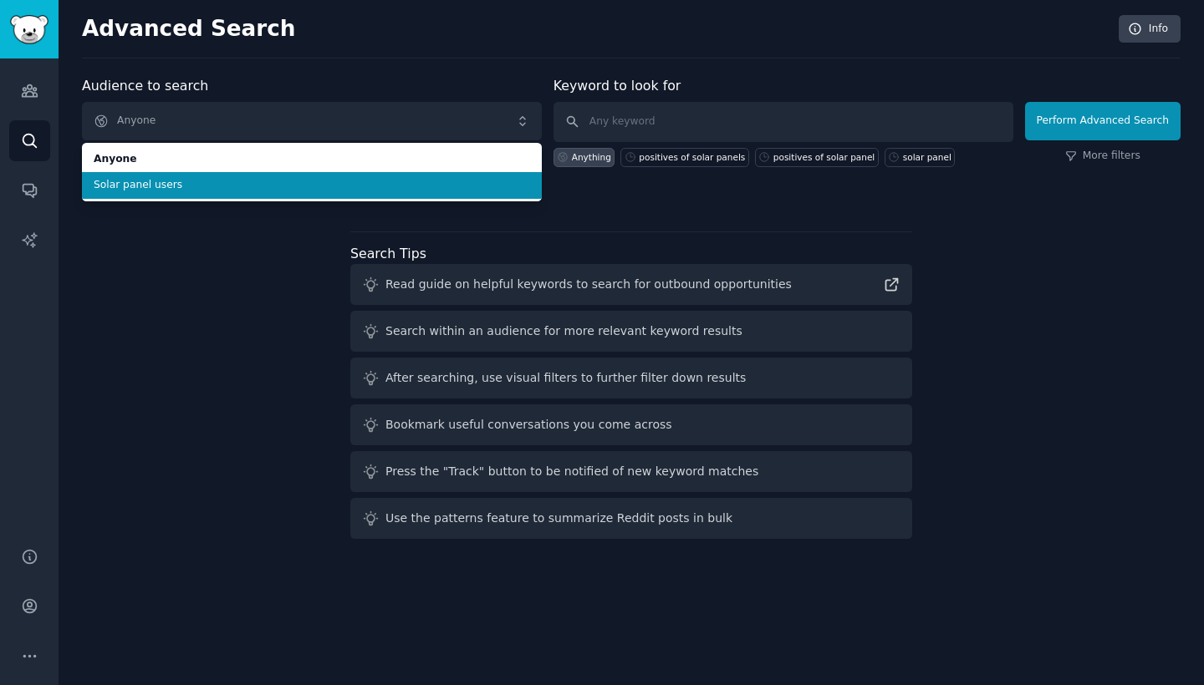
click at [239, 178] on span "Solar panel users" at bounding box center [312, 185] width 436 height 15
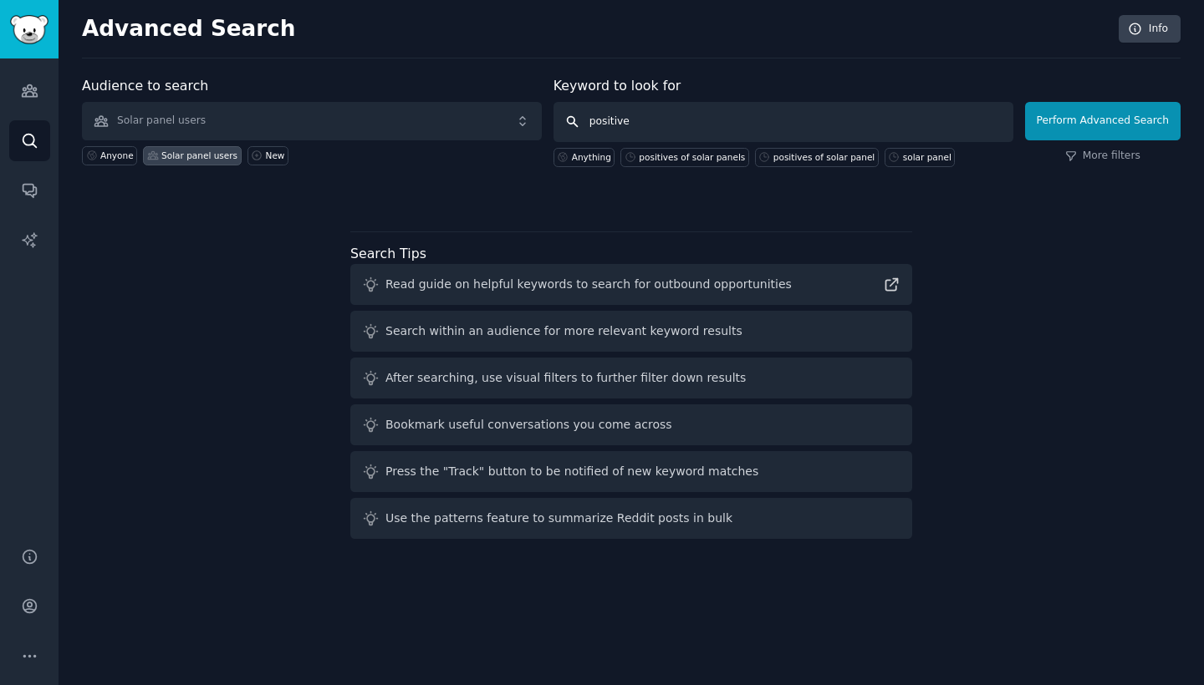
type input "positives"
click at [1105, 120] on button "Perform Advanced Search" at bounding box center [1102, 121] width 155 height 38
click at [641, 126] on input "text" at bounding box center [783, 122] width 460 height 40
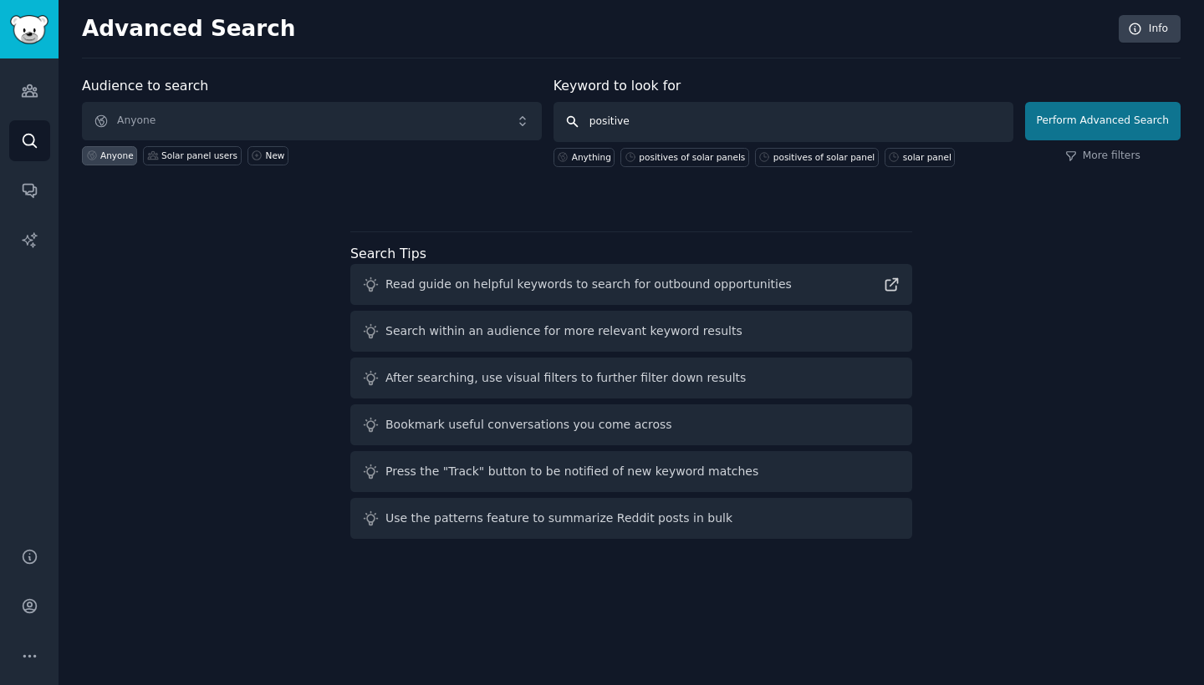
type input "positive"
click at [1088, 114] on button "Perform Advanced Search" at bounding box center [1102, 121] width 155 height 38
click at [623, 127] on input "text" at bounding box center [783, 122] width 460 height 40
type input "positives"
click at [1105, 120] on button "Perform Advanced Search" at bounding box center [1102, 121] width 155 height 38
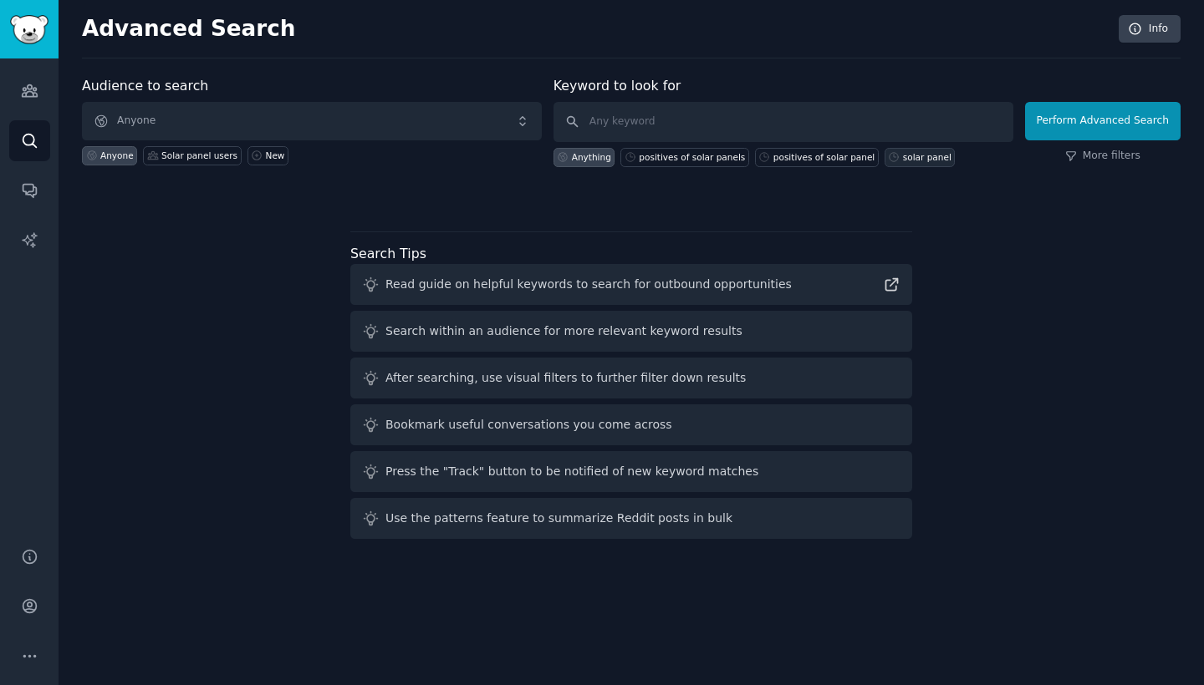
click at [894, 150] on div "solar panel" at bounding box center [919, 157] width 71 height 19
type input "solar panel"
click at [9, 82] on link "Audiences" at bounding box center [29, 90] width 41 height 41
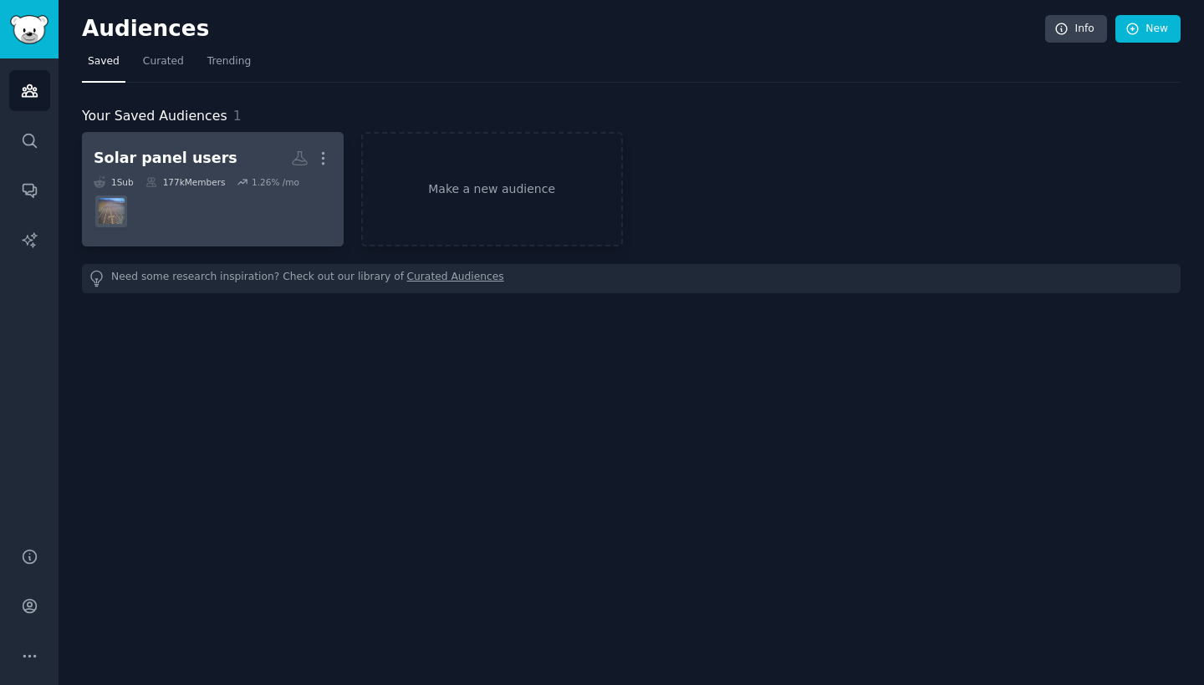
click at [191, 196] on dd at bounding box center [213, 211] width 238 height 47
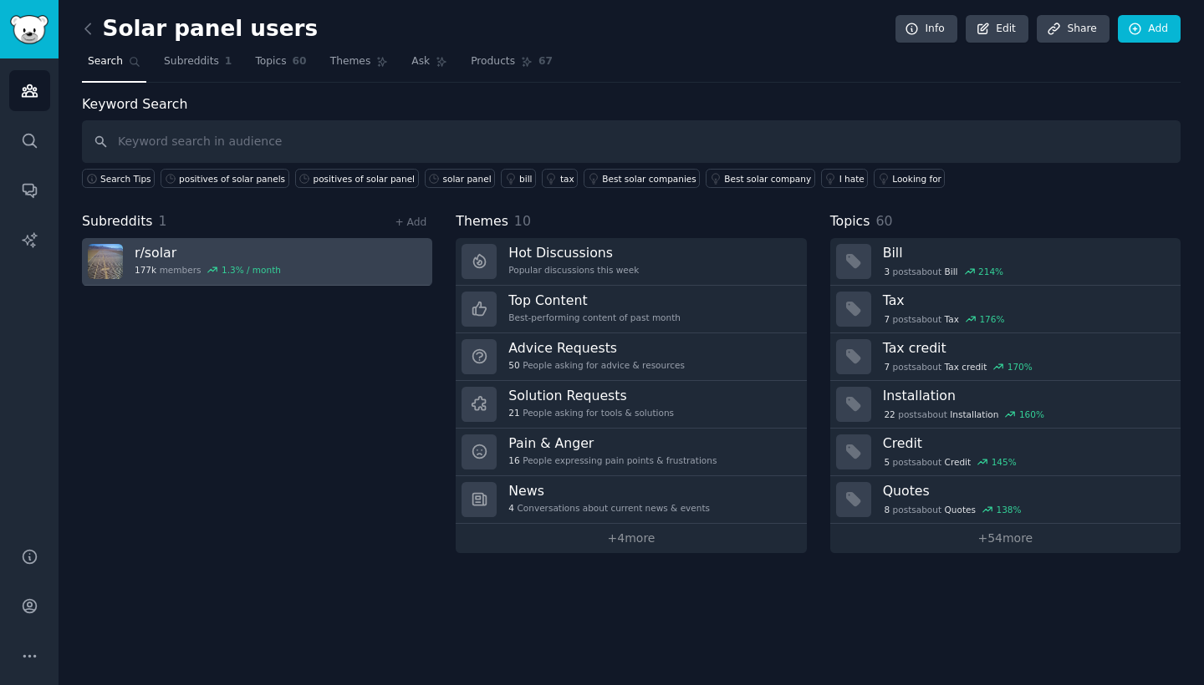
click at [221, 240] on link "r/ solar 177k members 1.3 % / month" at bounding box center [257, 262] width 350 height 48
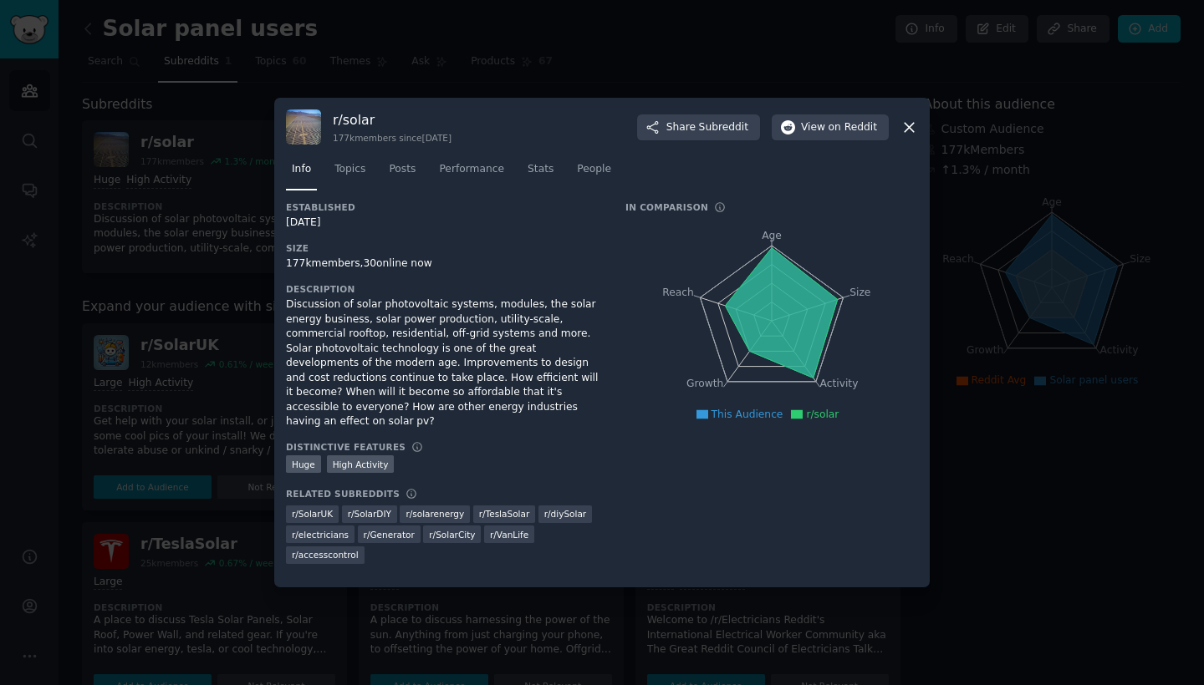
click at [901, 136] on icon at bounding box center [909, 128] width 18 height 18
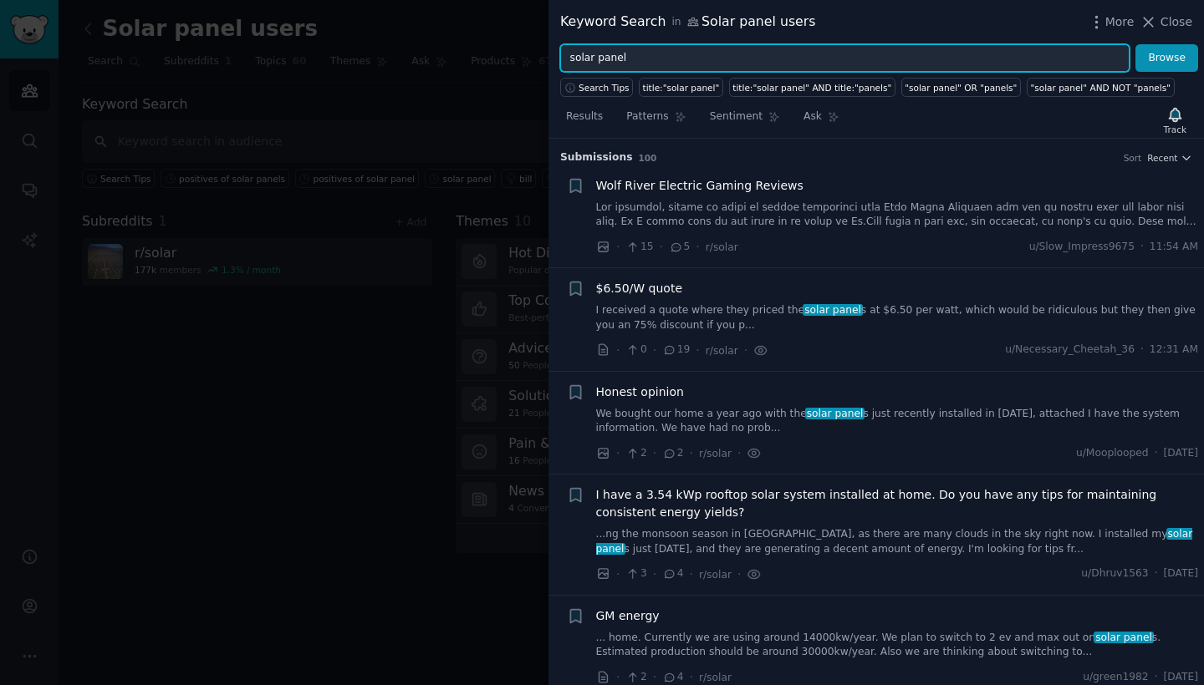
click at [613, 52] on input "solar panel" at bounding box center [844, 58] width 569 height 28
click at [1167, 58] on button "Browse" at bounding box center [1166, 58] width 63 height 28
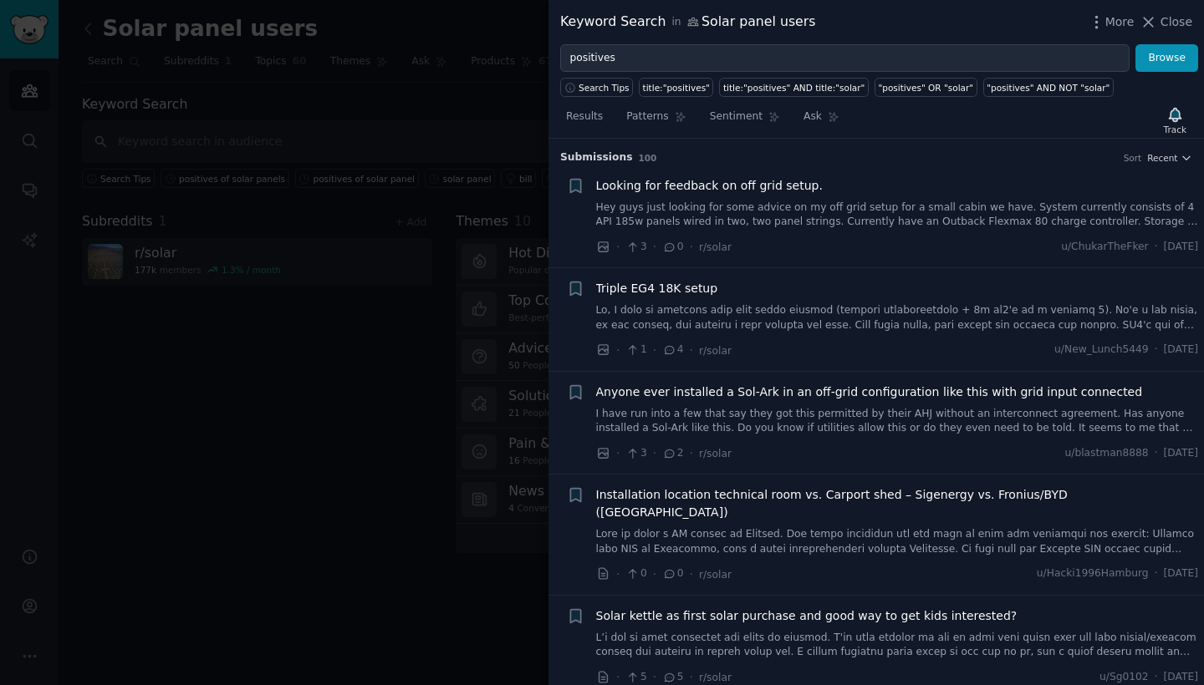
click at [766, 216] on link "Hey guys just looking for some advice on my off grid setup for a small cabin we…" at bounding box center [897, 215] width 603 height 29
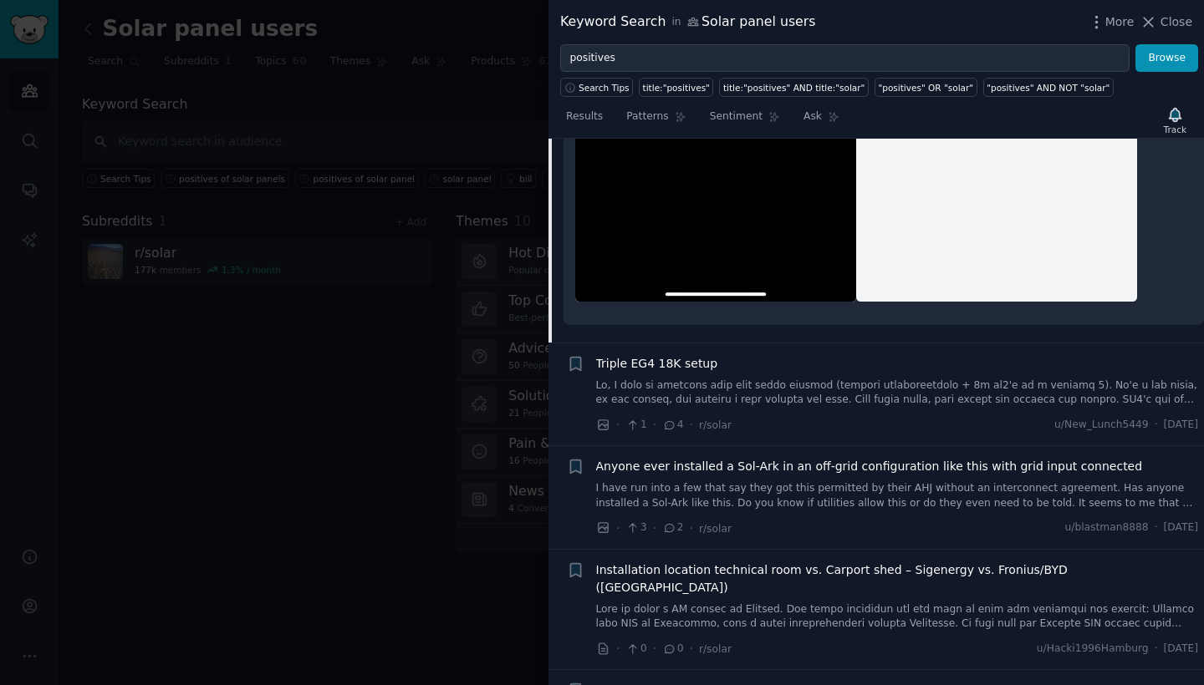
scroll to position [877, 0]
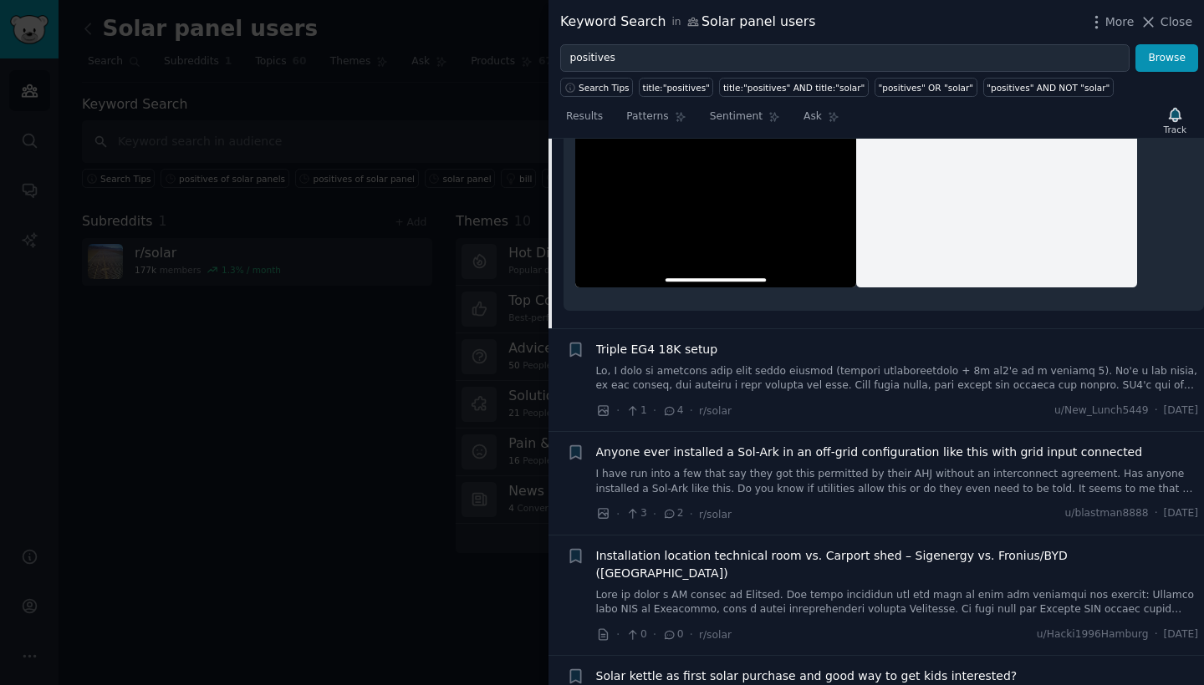
click at [757, 376] on link at bounding box center [897, 378] width 603 height 29
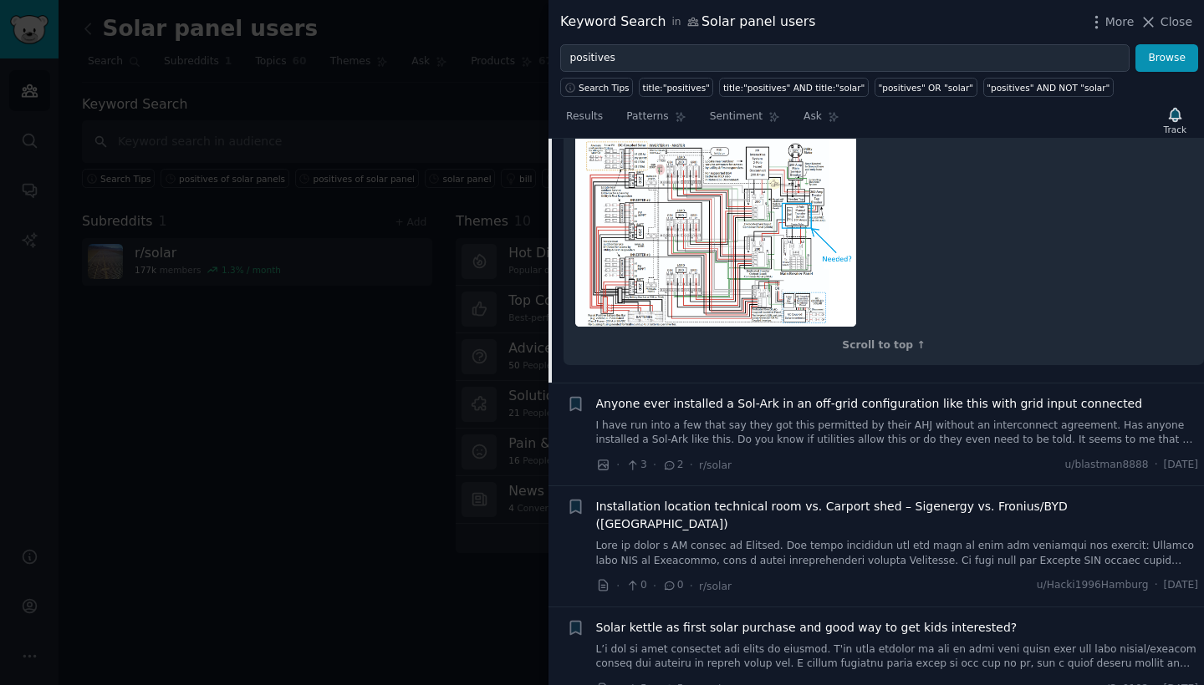
scroll to position [1180, 0]
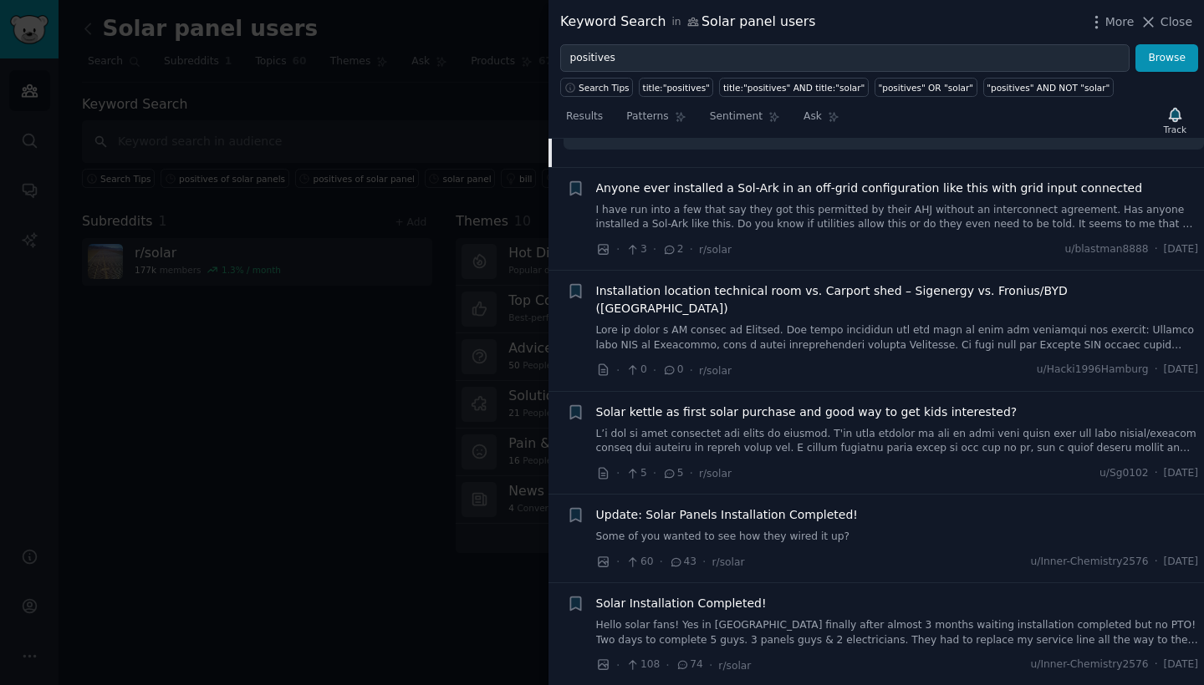
click at [800, 530] on link "Some of you wanted to see how they wired it up?" at bounding box center [897, 537] width 603 height 15
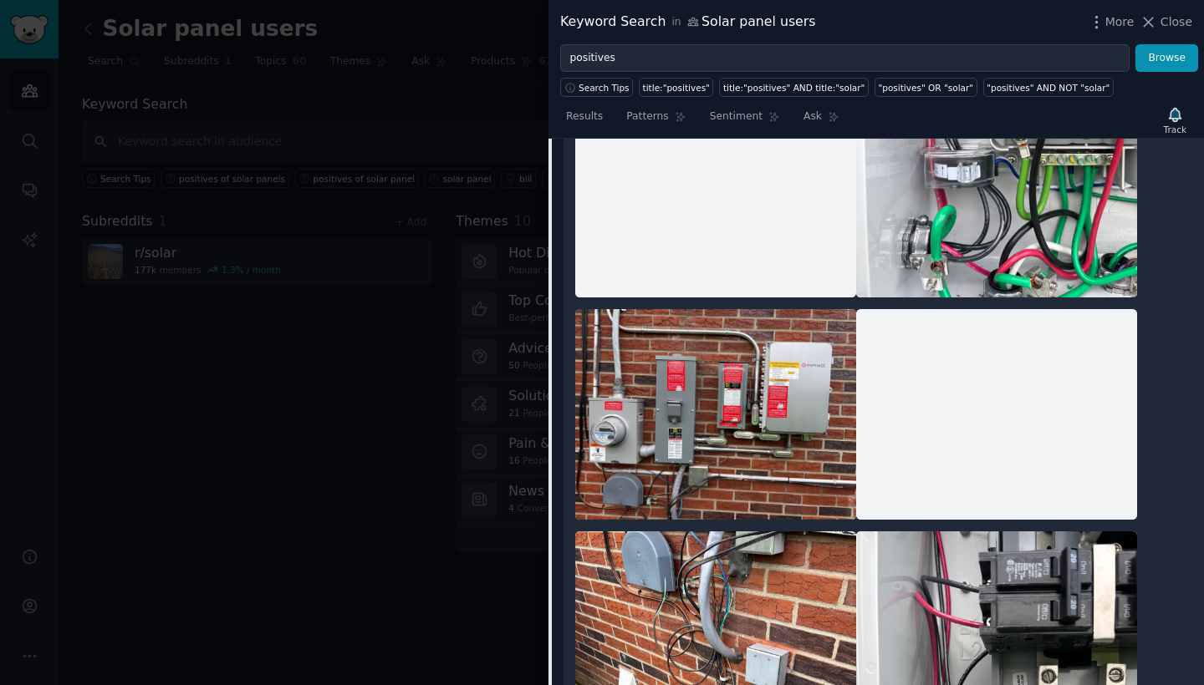
scroll to position [1135, 0]
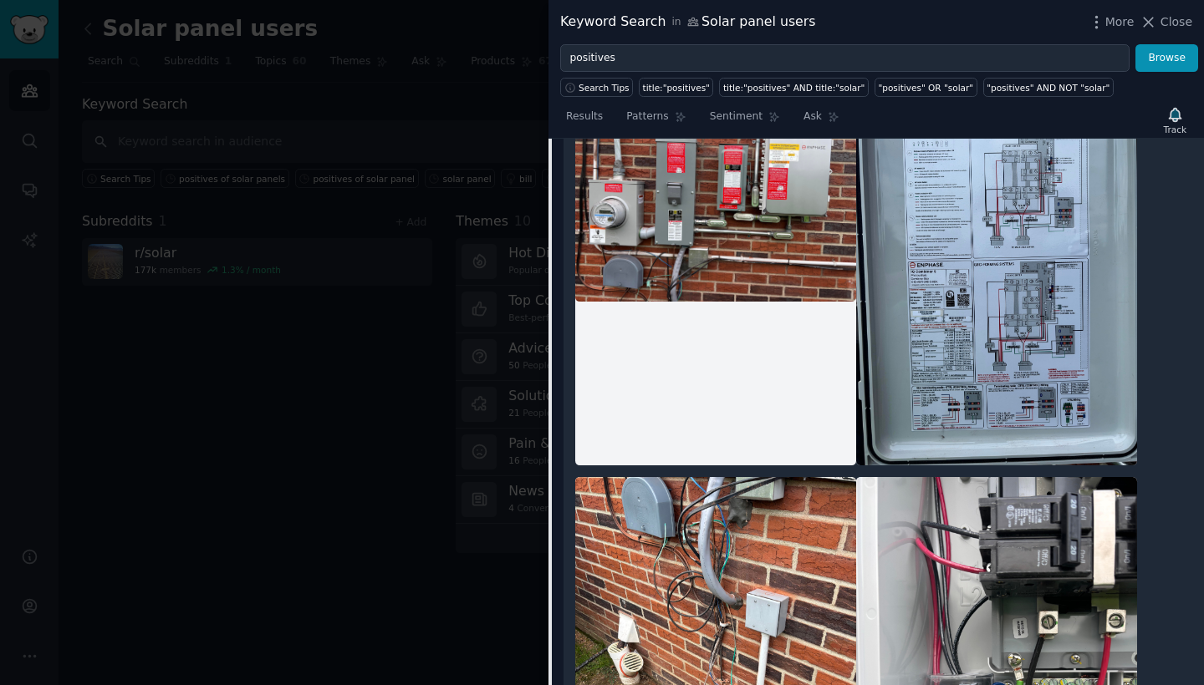
scroll to position [1216, 0]
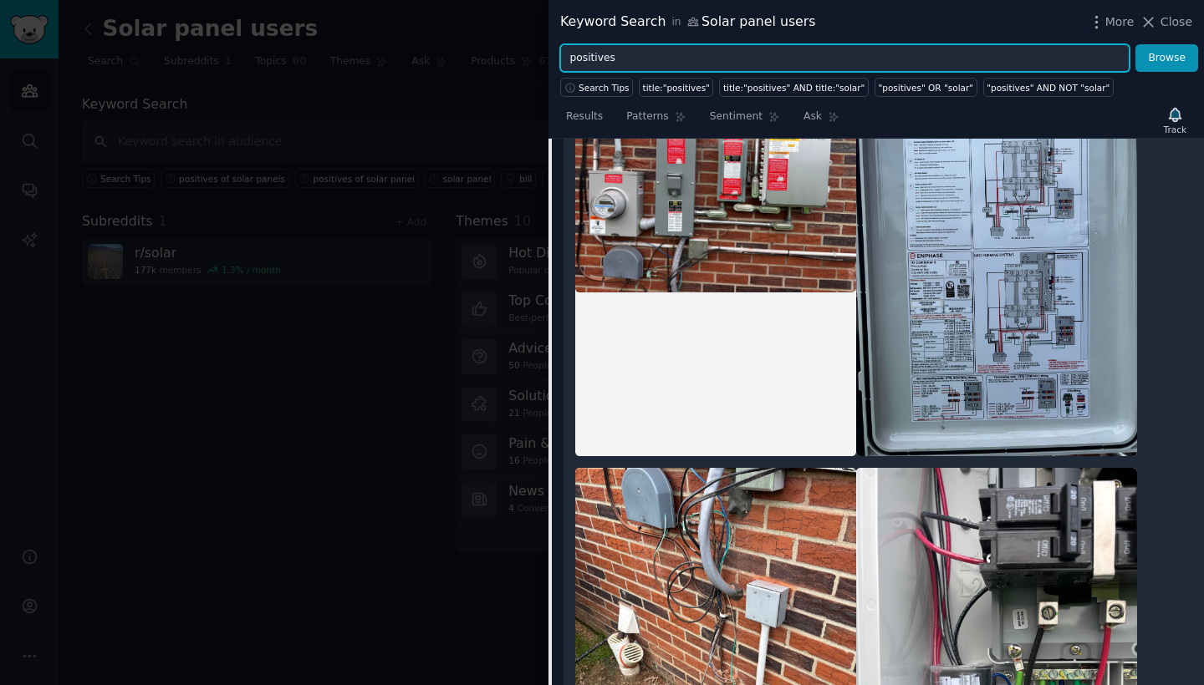
click at [598, 59] on input "positives" at bounding box center [844, 58] width 569 height 28
type input "solar panel"
click at [1167, 58] on button "Browse" at bounding box center [1166, 58] width 63 height 28
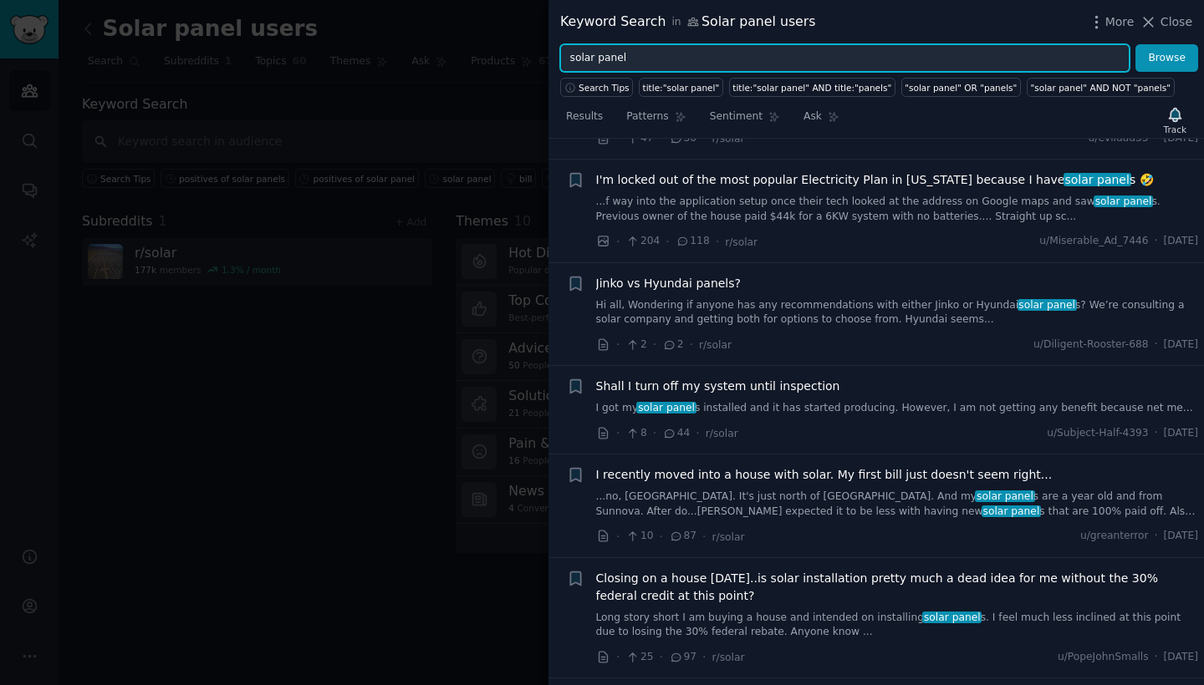
scroll to position [1979, 0]
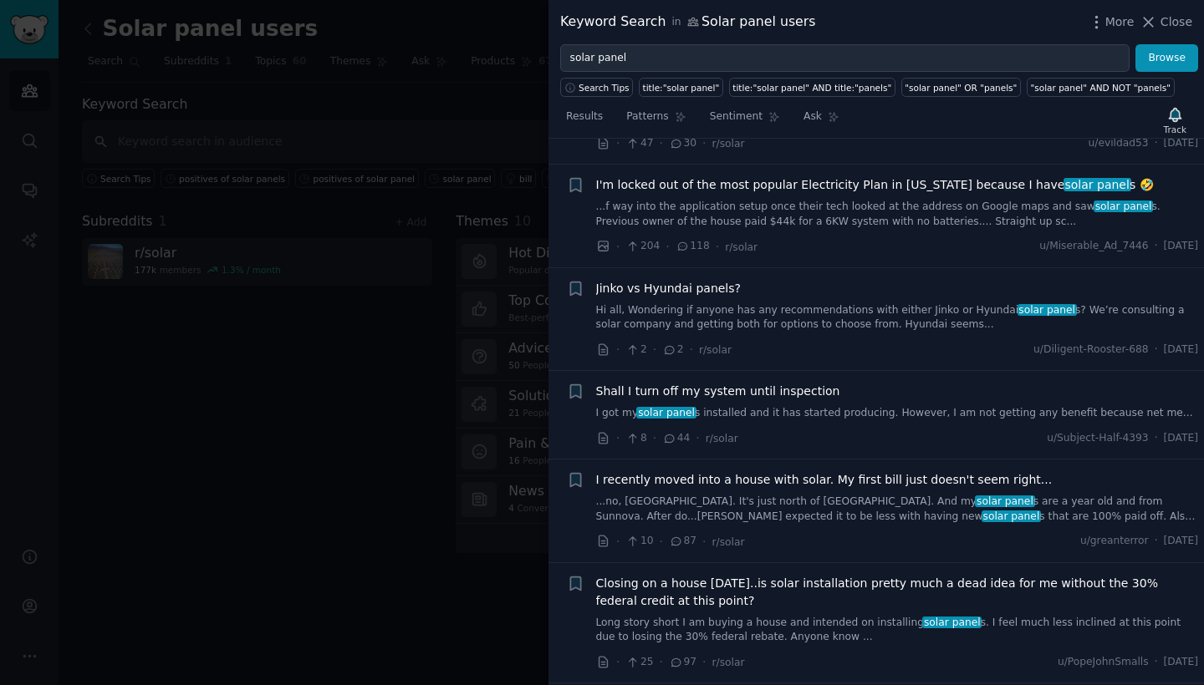
click at [859, 616] on link "Long story short I am buying a house and intended on installing solar panel s. …" at bounding box center [897, 630] width 603 height 29
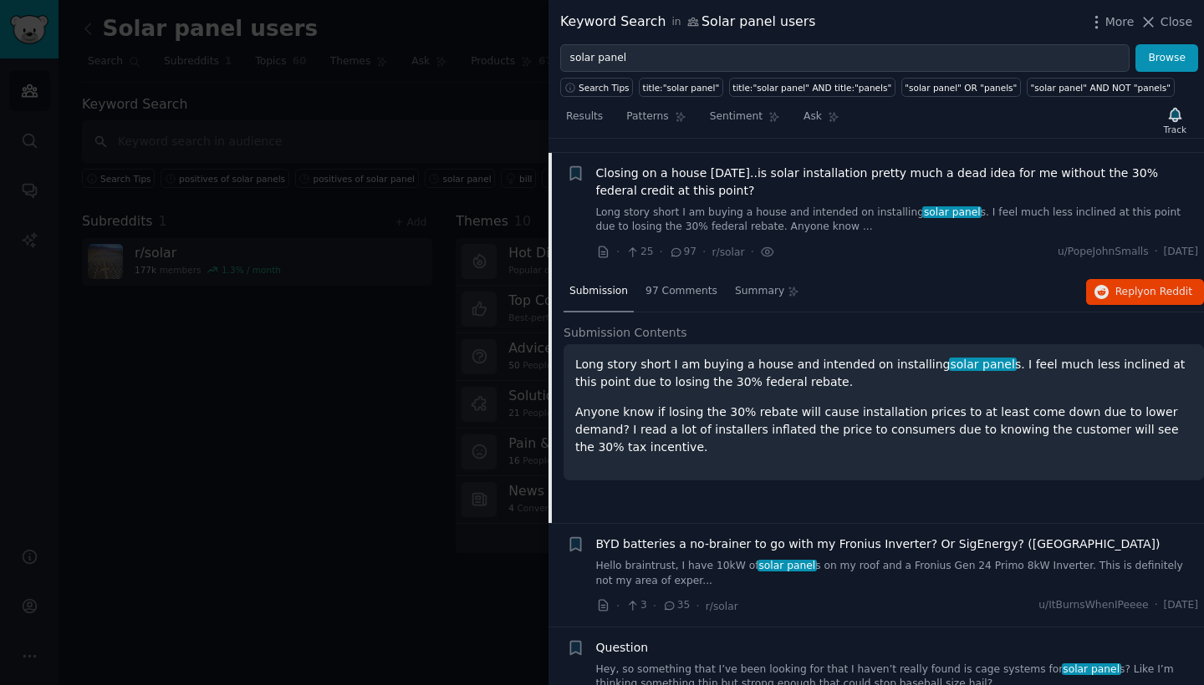
scroll to position [2390, 0]
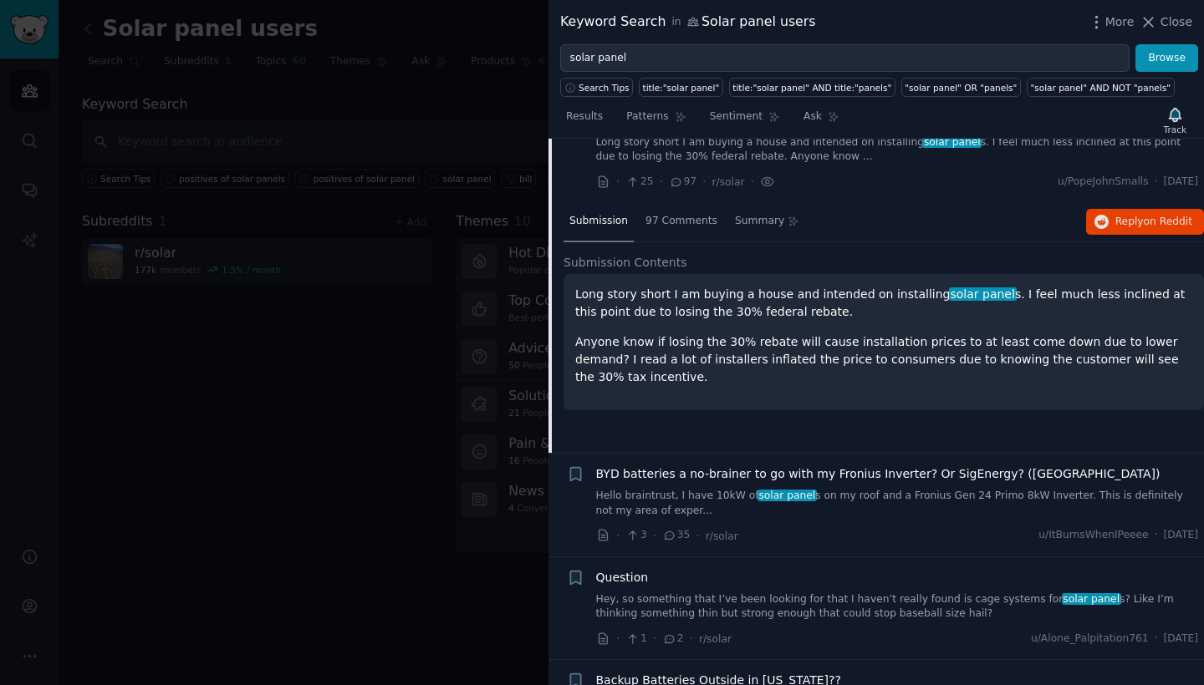
click at [843, 593] on link "Hey, so something that I’ve been looking for that I haven’t really found is cag…" at bounding box center [897, 607] width 603 height 29
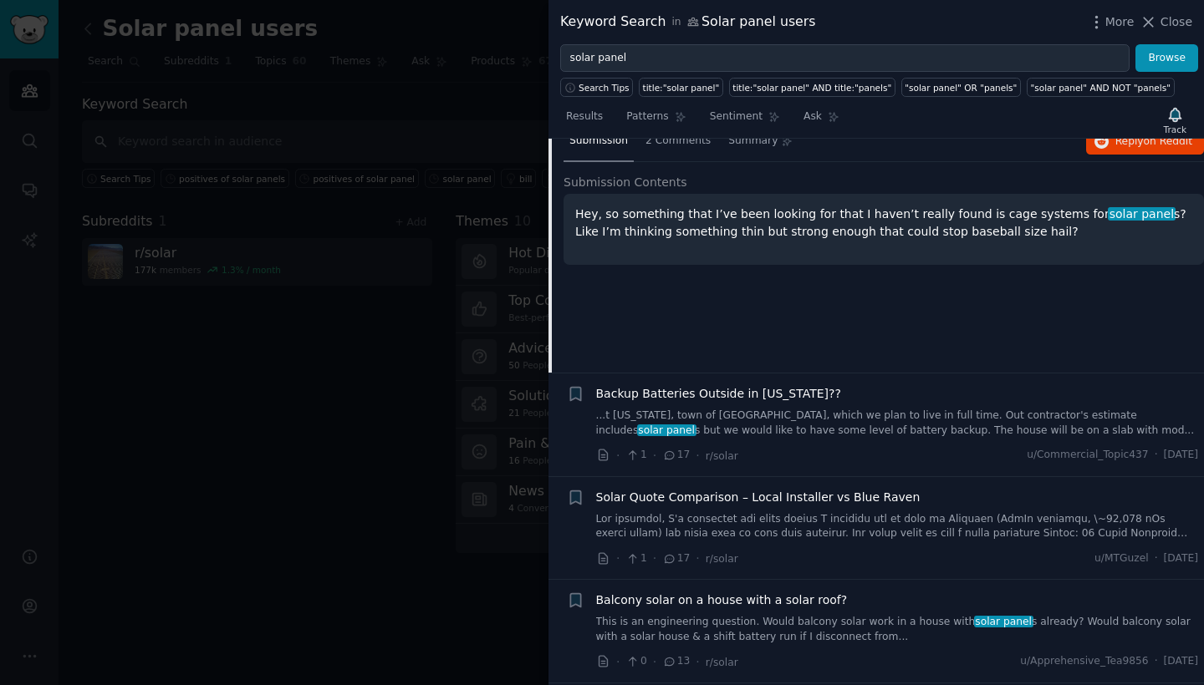
scroll to position [2749, 0]
